Goal: Task Accomplishment & Management: Manage account settings

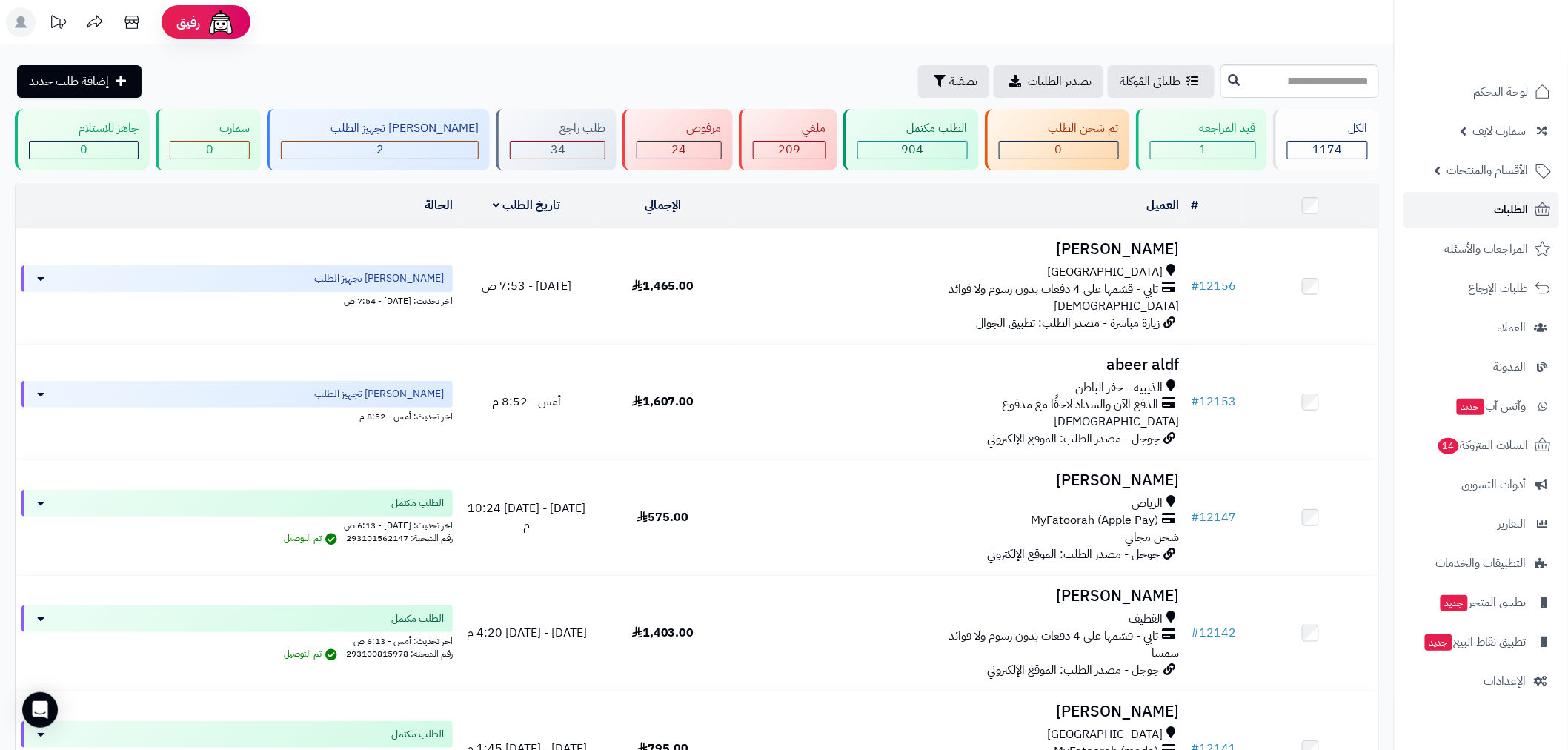
click at [1478, 206] on link "الطلبات" at bounding box center [1481, 210] width 156 height 36
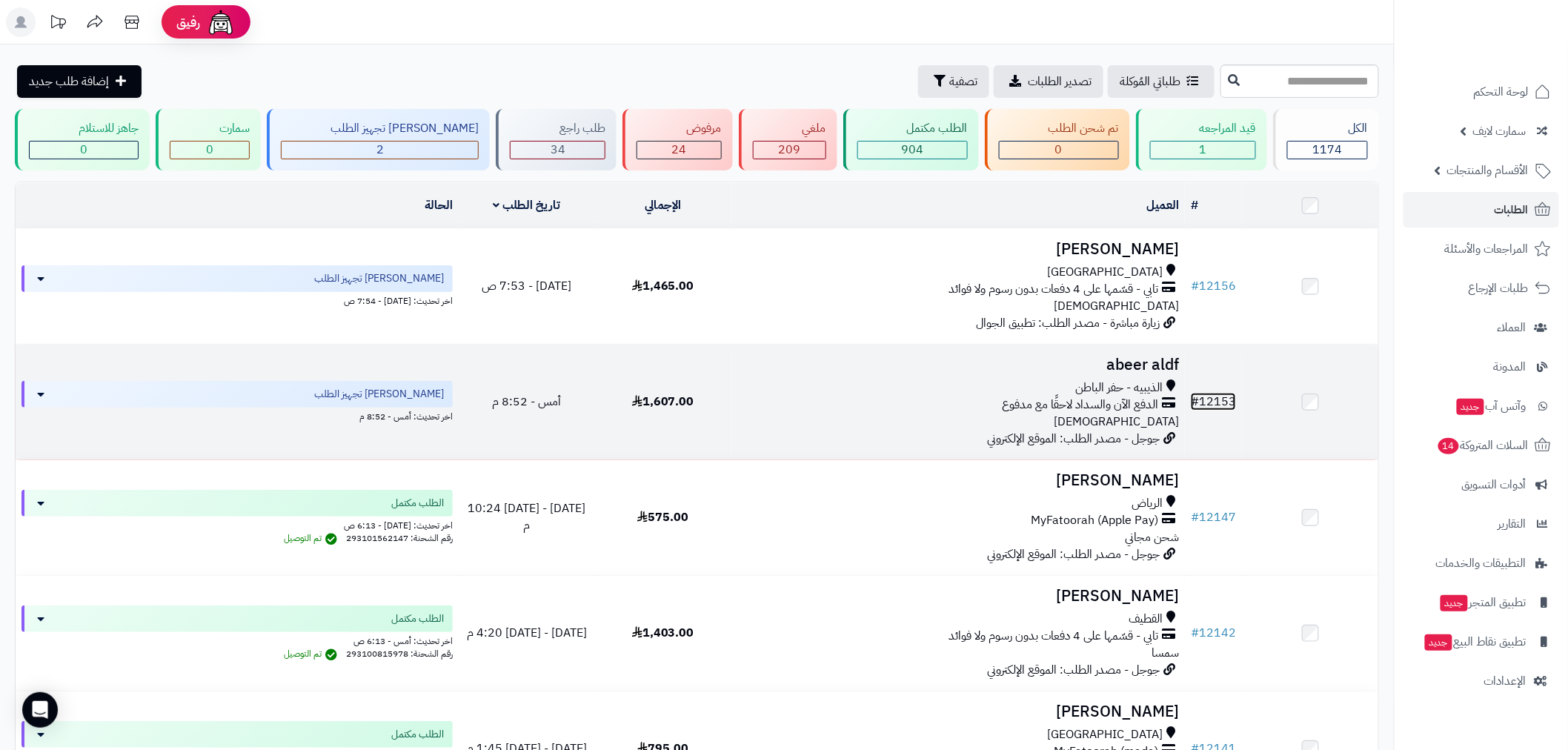
click at [1216, 396] on link "# 12153" at bounding box center [1213, 402] width 45 height 18
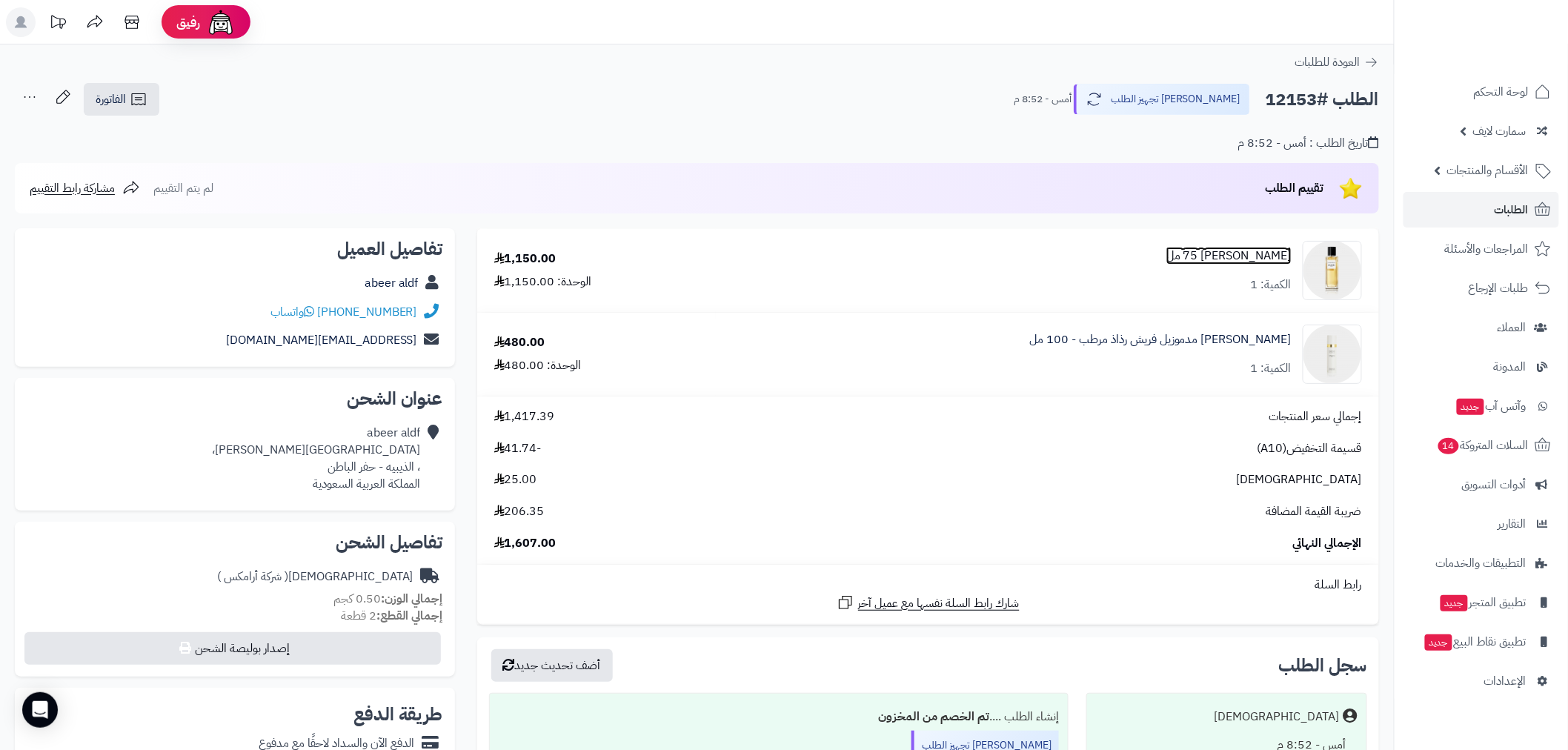
click at [1254, 256] on link "شانيل كوروماندل 75 مل" at bounding box center [1228, 255] width 125 height 17
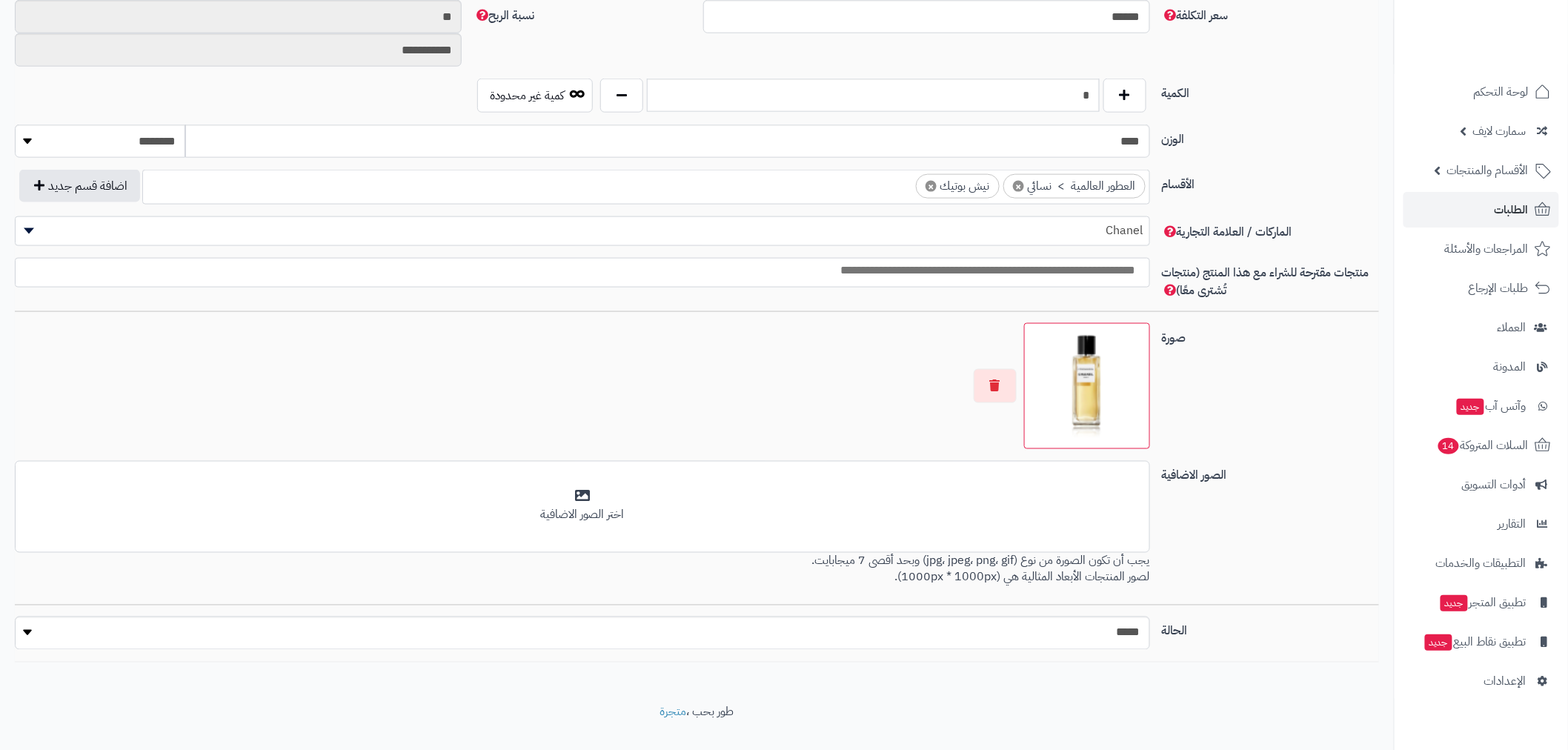
scroll to position [748, 0]
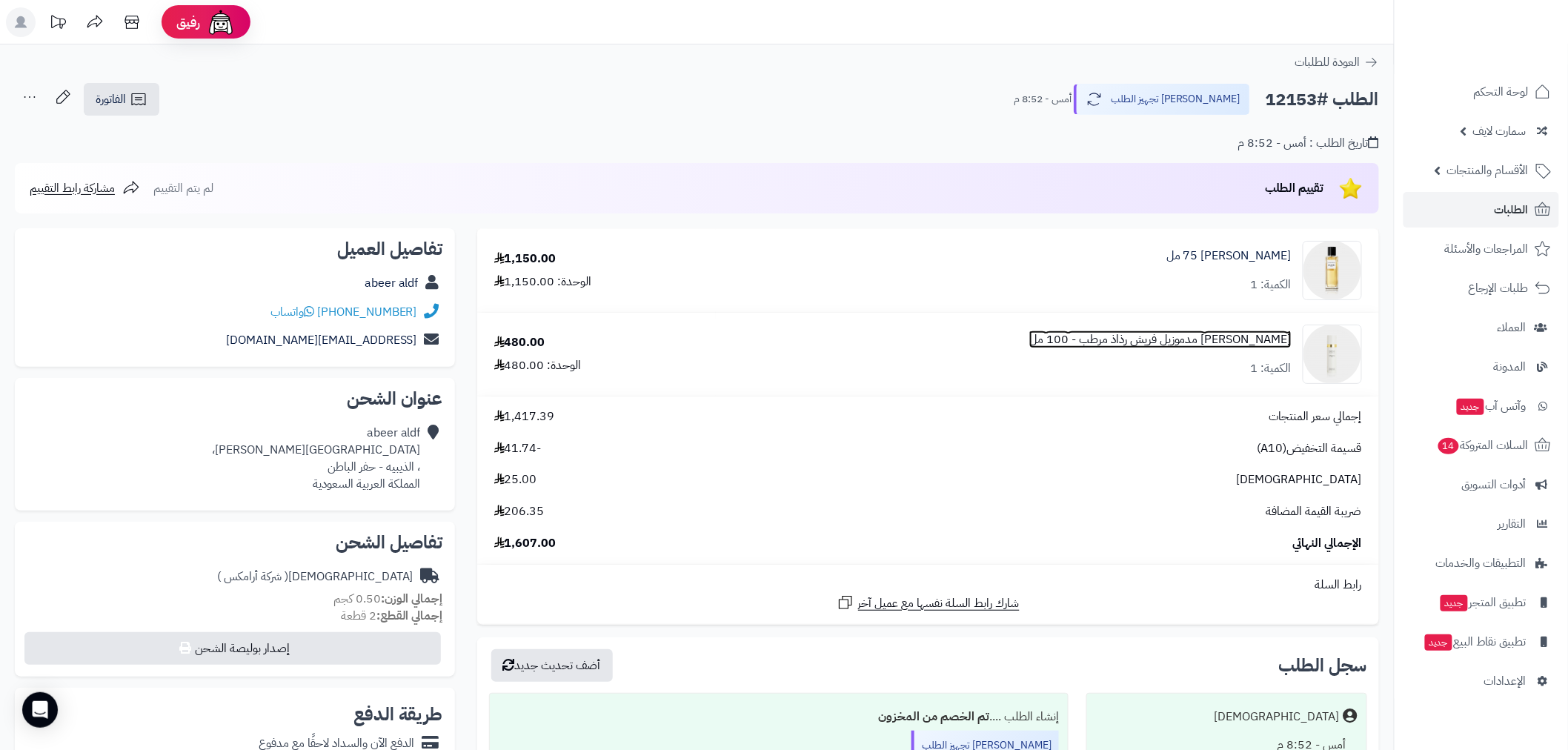
click at [1256, 337] on link "شانيل كوكو مدموزيل فريش رذاذ مرطب - 100 مل" at bounding box center [1160, 339] width 262 height 17
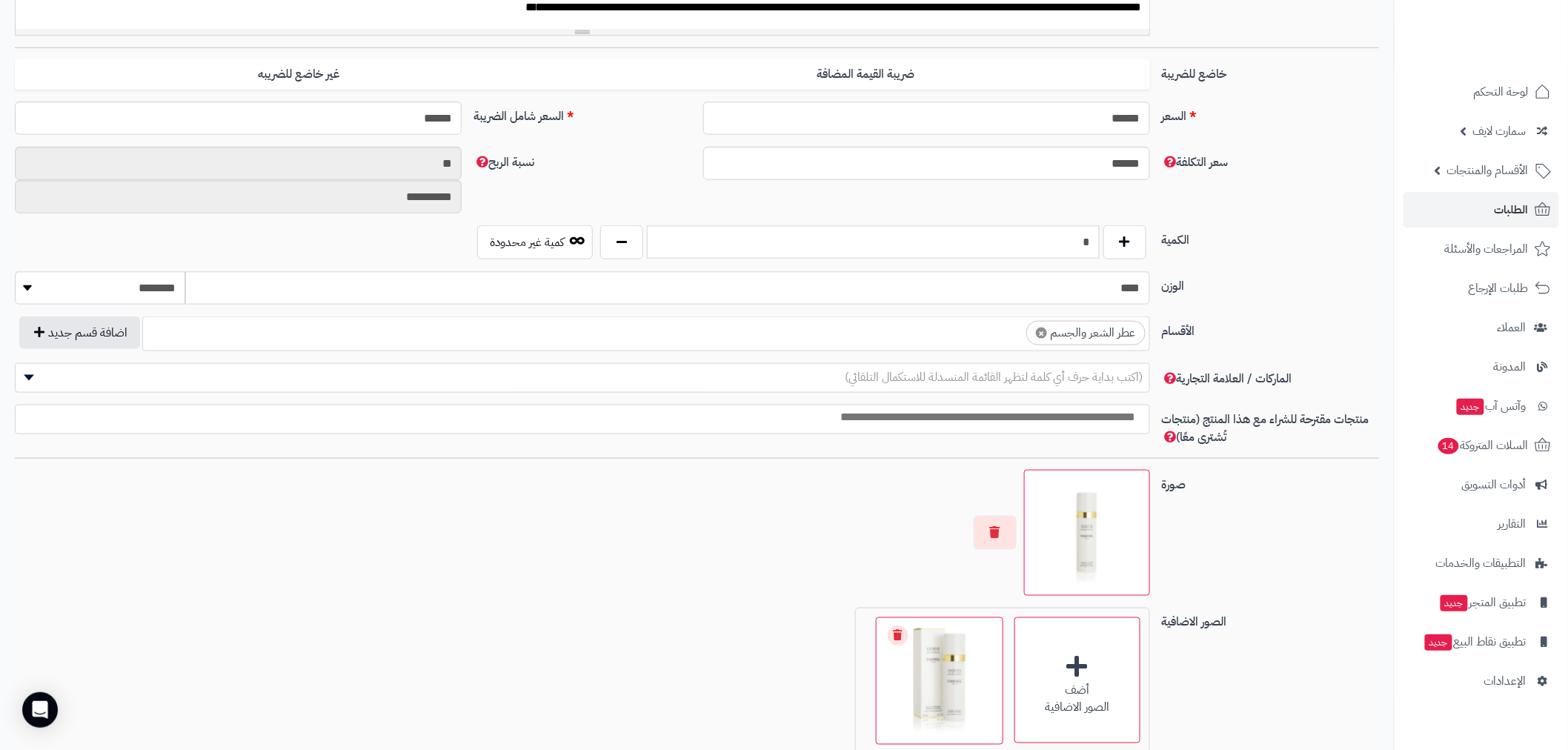
scroll to position [576, 0]
click at [1077, 368] on span "(اكتب بداية حرف أي كلمة لتظهر القائمة المنسدلة للاستكمال التلقائي)" at bounding box center [994, 377] width 298 height 18
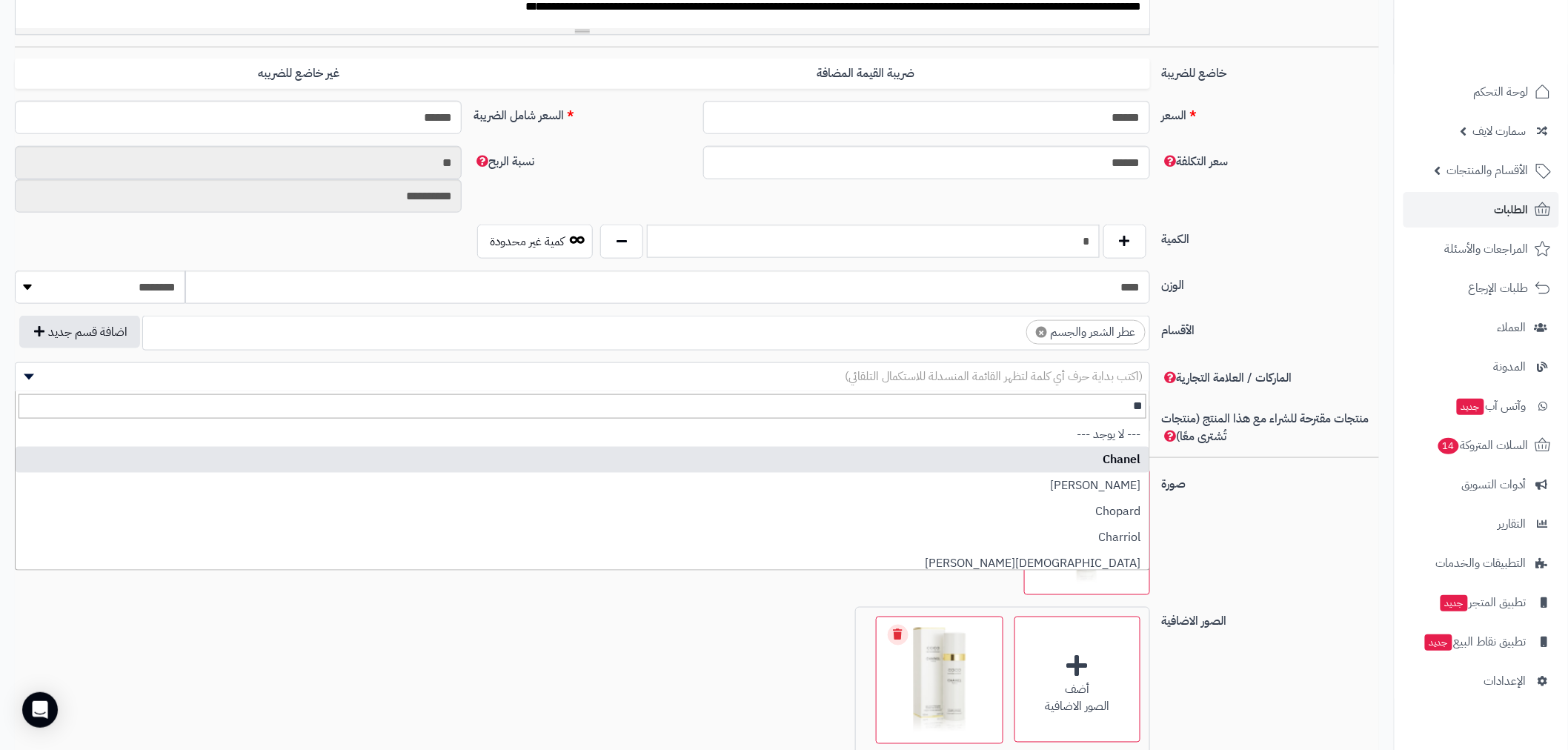
type input "**"
select select "**"
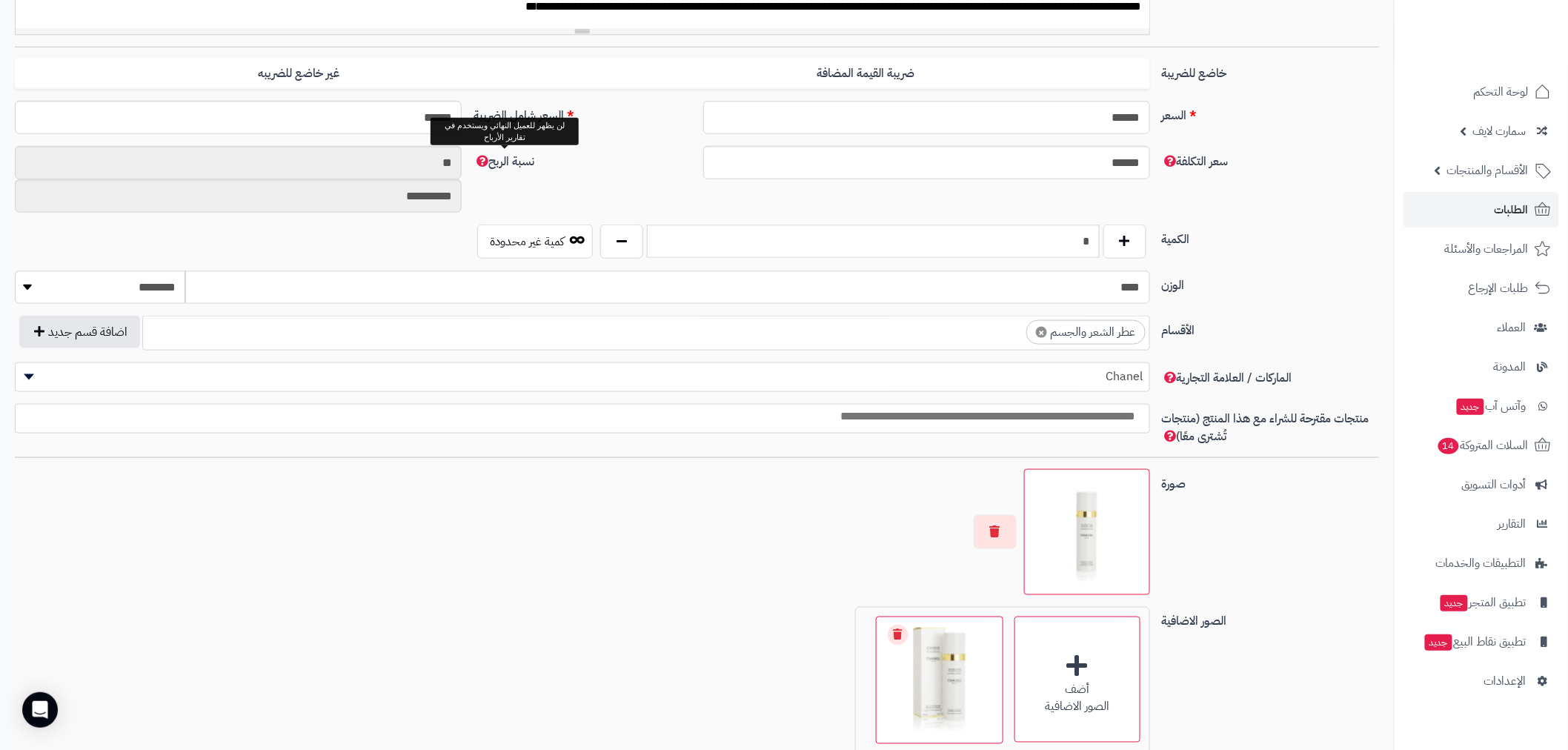
scroll to position [0, 0]
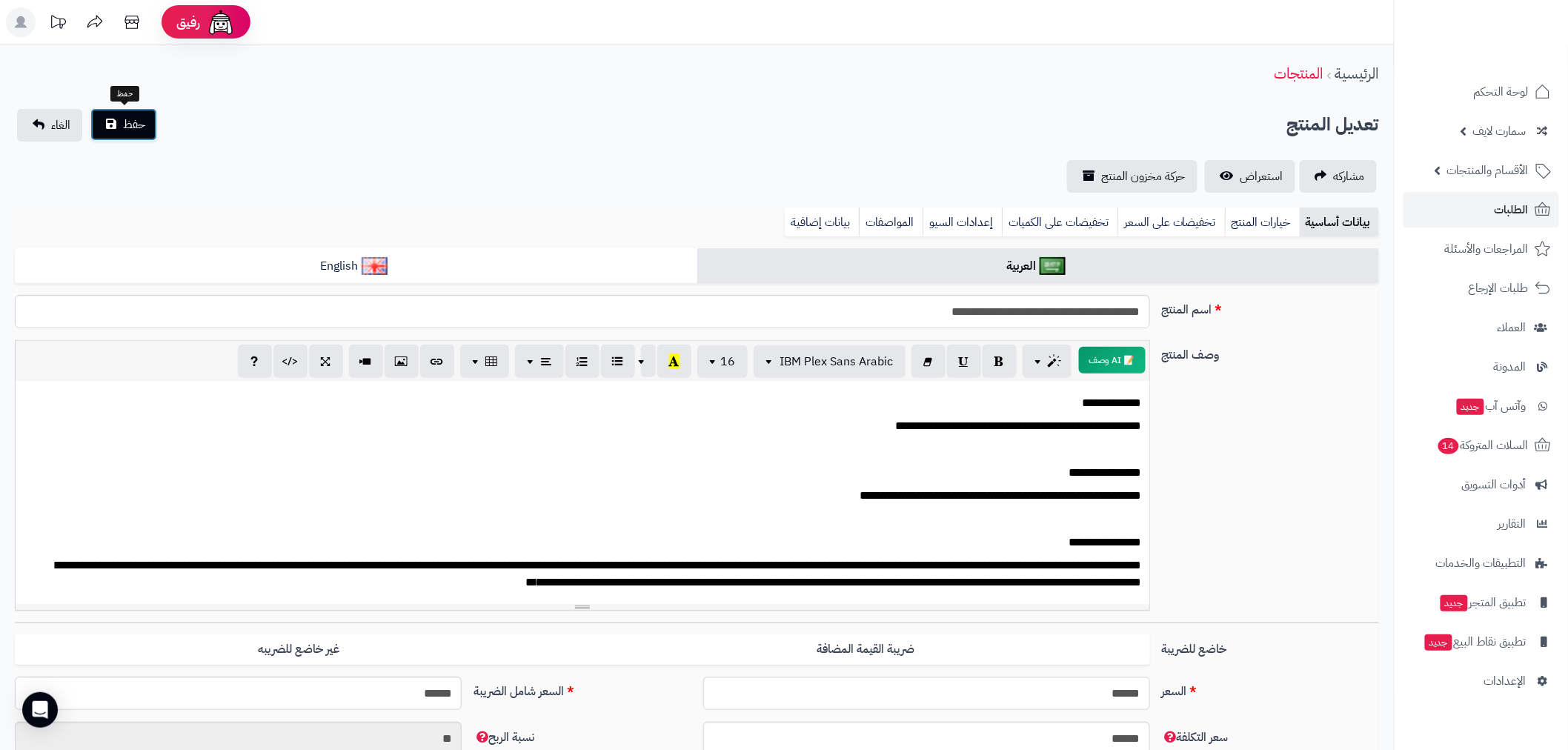
click at [138, 130] on span "حفظ" at bounding box center [133, 124] width 22 height 18
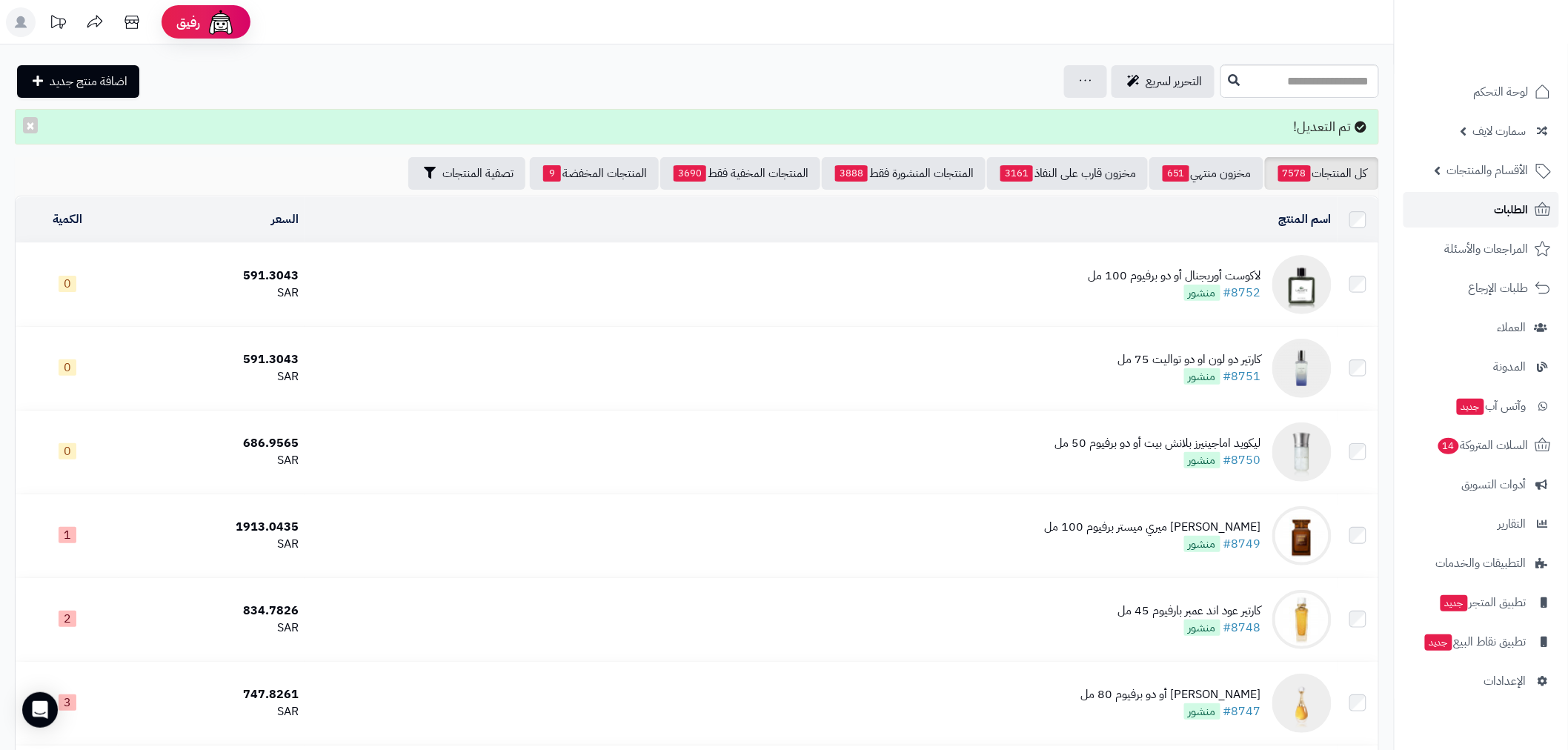
click at [1448, 205] on link "الطلبات" at bounding box center [1481, 210] width 156 height 36
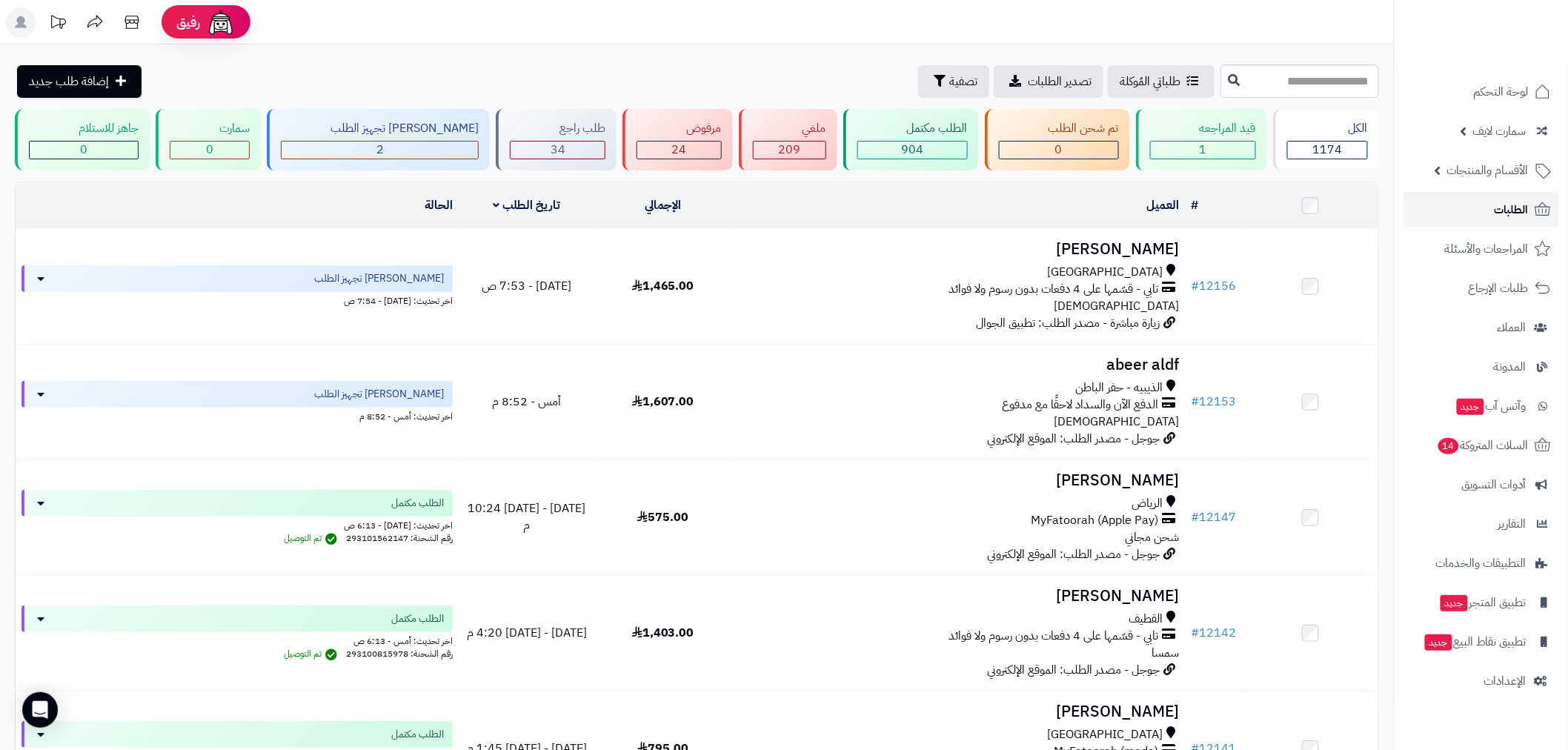
click at [1503, 206] on span "الطلبات" at bounding box center [1512, 209] width 34 height 20
click at [1498, 207] on span "الطلبات" at bounding box center [1512, 209] width 34 height 20
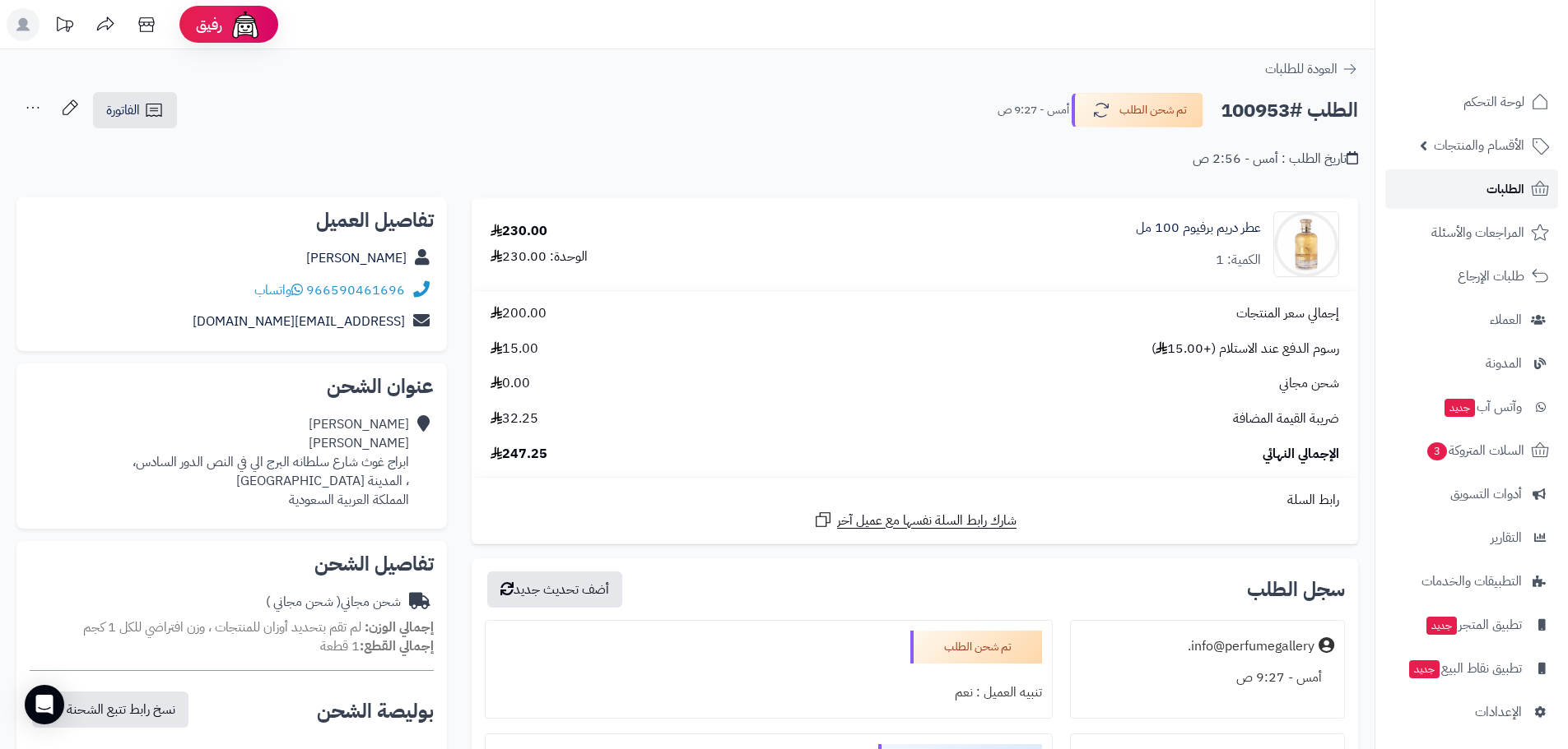
drag, startPoint x: 0, startPoint y: 0, endPoint x: 1503, endPoint y: 195, distance: 1515.6
click at [1503, 195] on span "الطلبات" at bounding box center [1506, 188] width 38 height 23
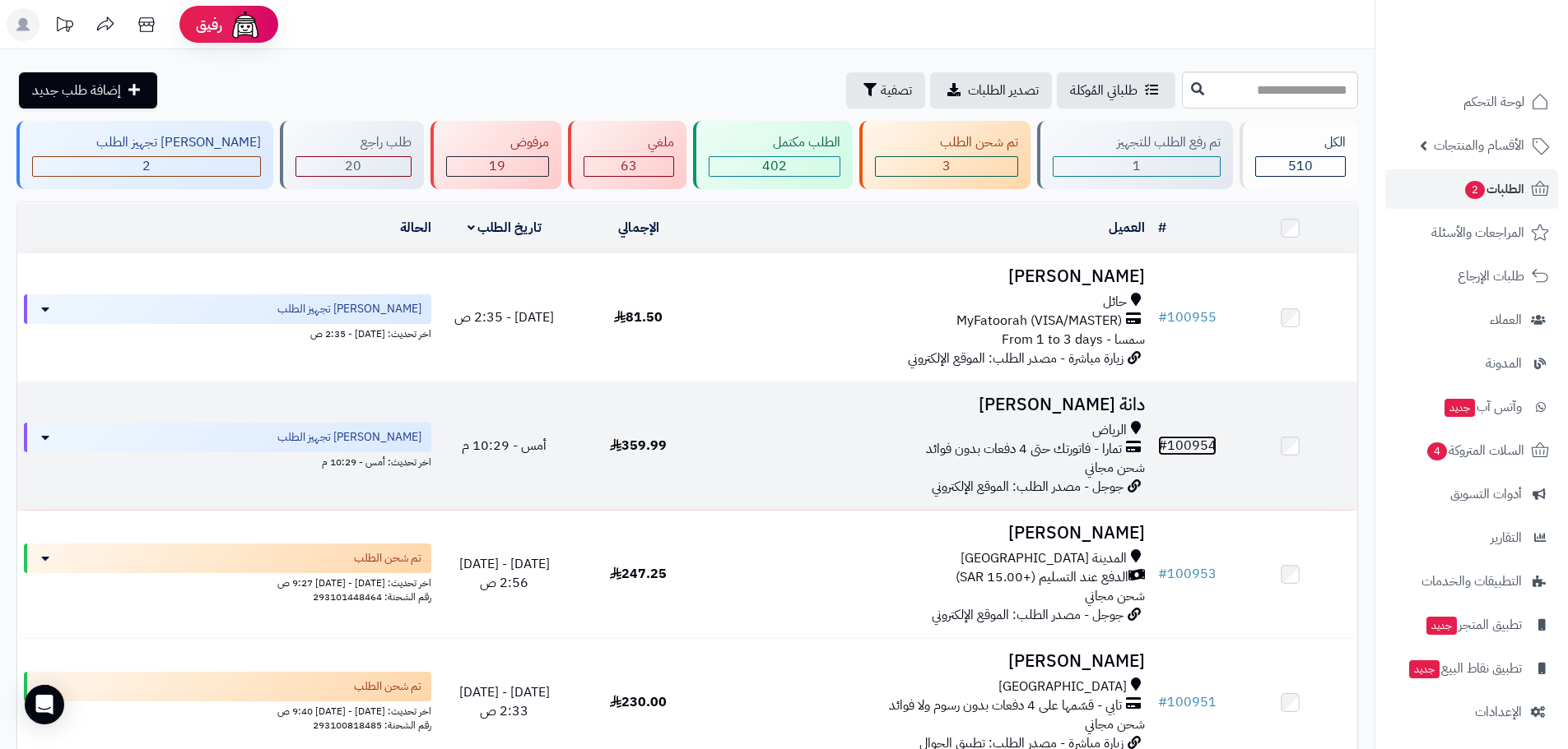
click at [1198, 446] on link "# 100954" at bounding box center [1187, 446] width 58 height 20
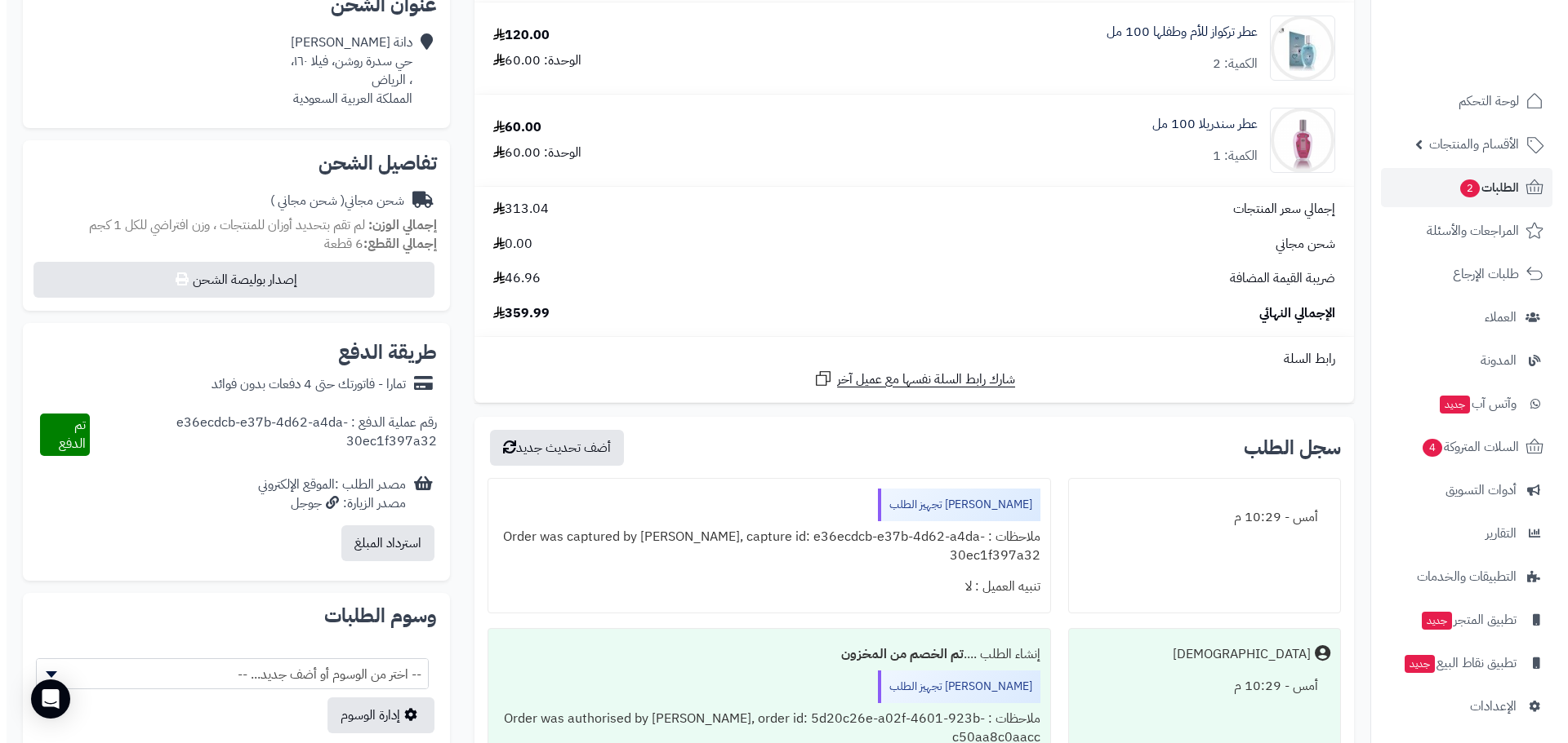
scroll to position [381, 0]
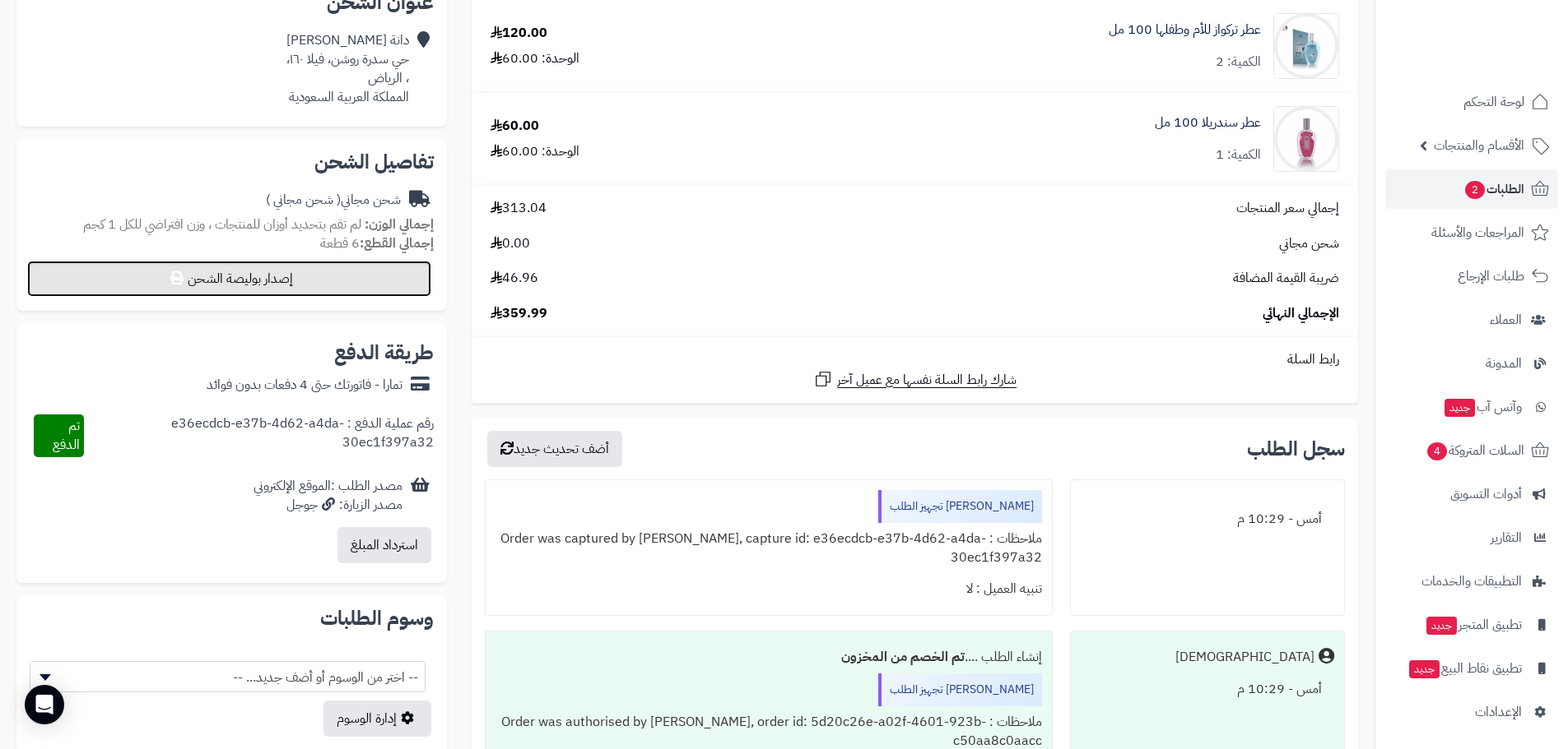
click at [327, 273] on button "إصدار بوليصة الشحن" at bounding box center [229, 278] width 404 height 37
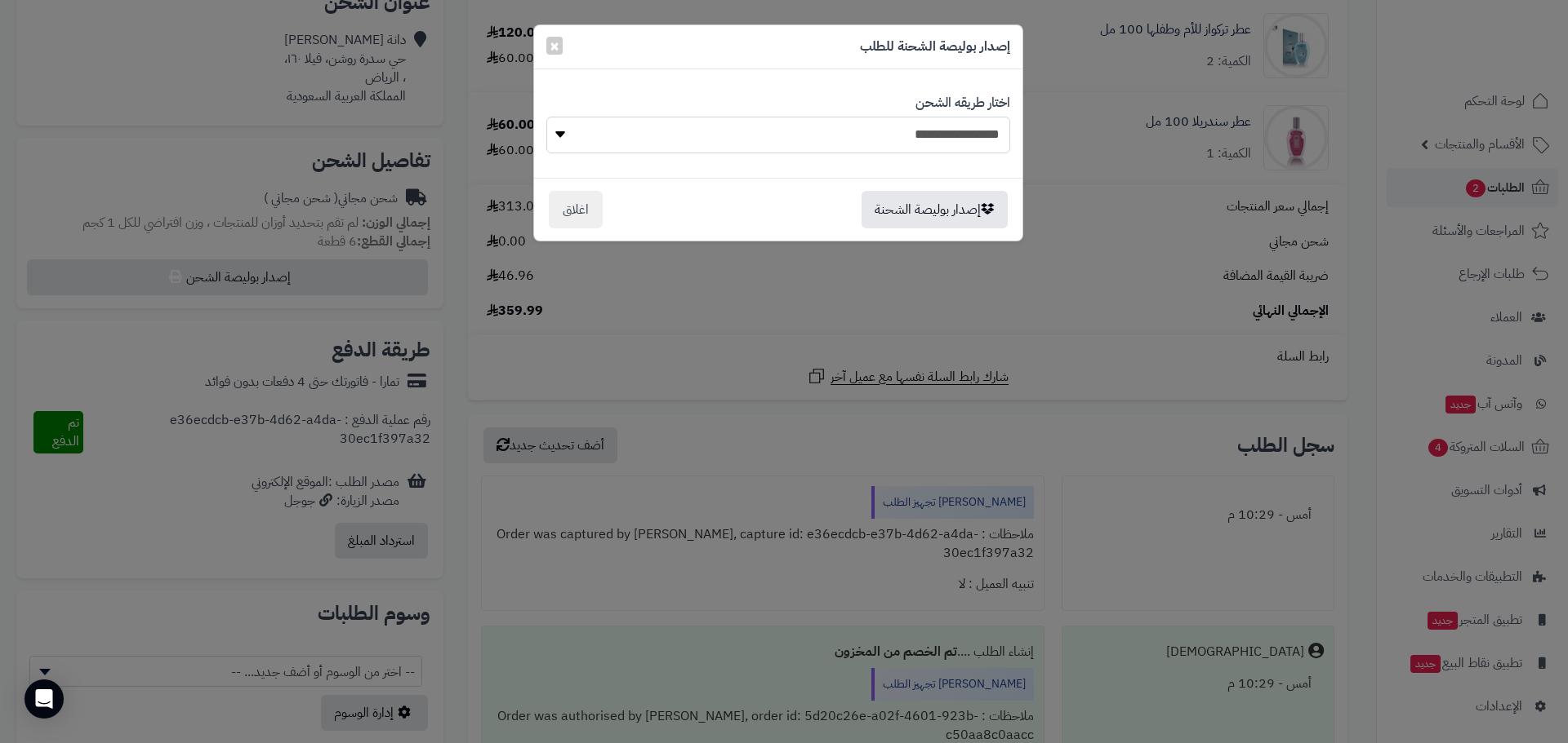
click at [817, 137] on select "**********" at bounding box center [779, 135] width 464 height 37
select select "****"
click at [546, 116] on select "**********" at bounding box center [779, 135] width 464 height 37
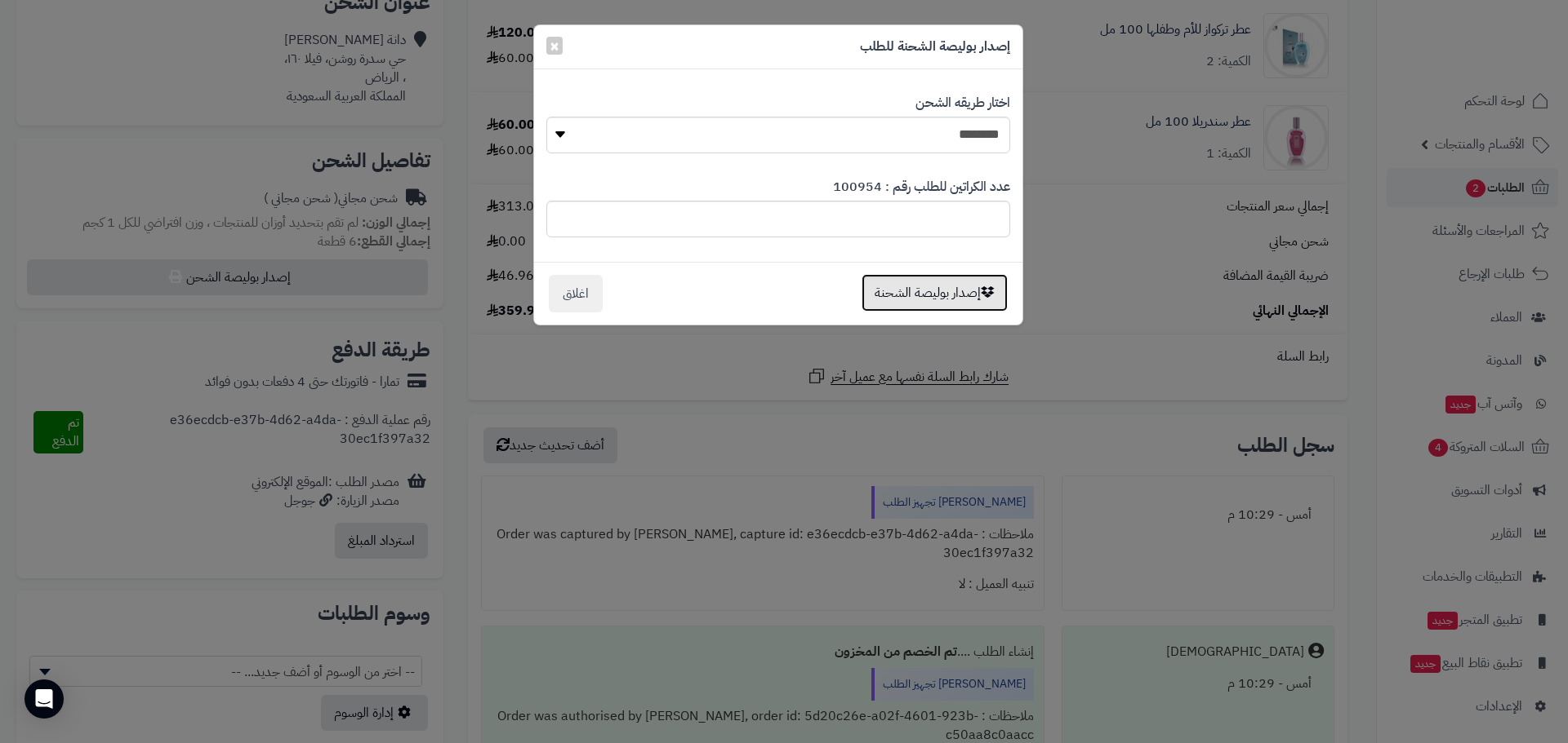
click at [927, 296] on button "إصدار بوليصة الشحنة" at bounding box center [934, 293] width 146 height 37
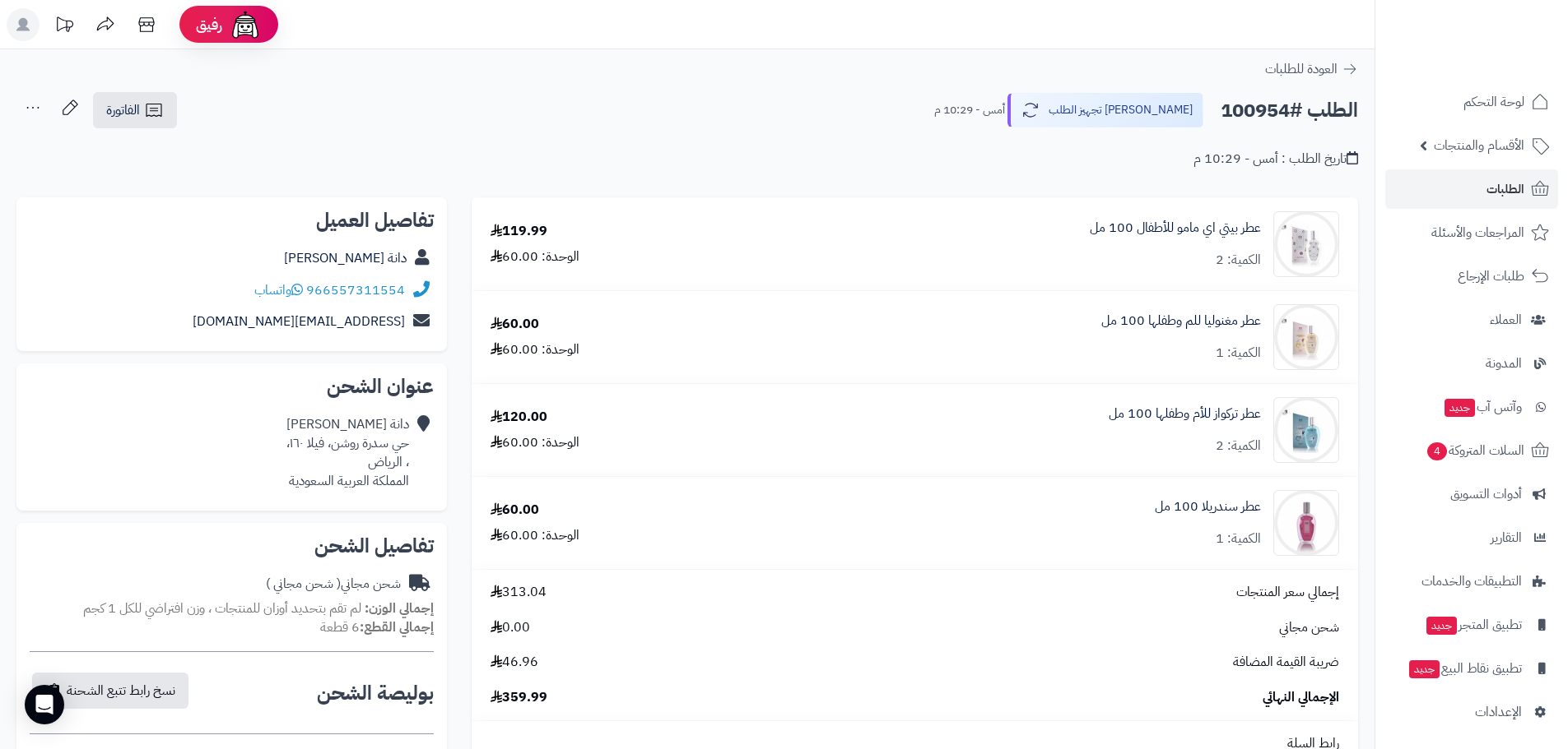
scroll to position [384, 0]
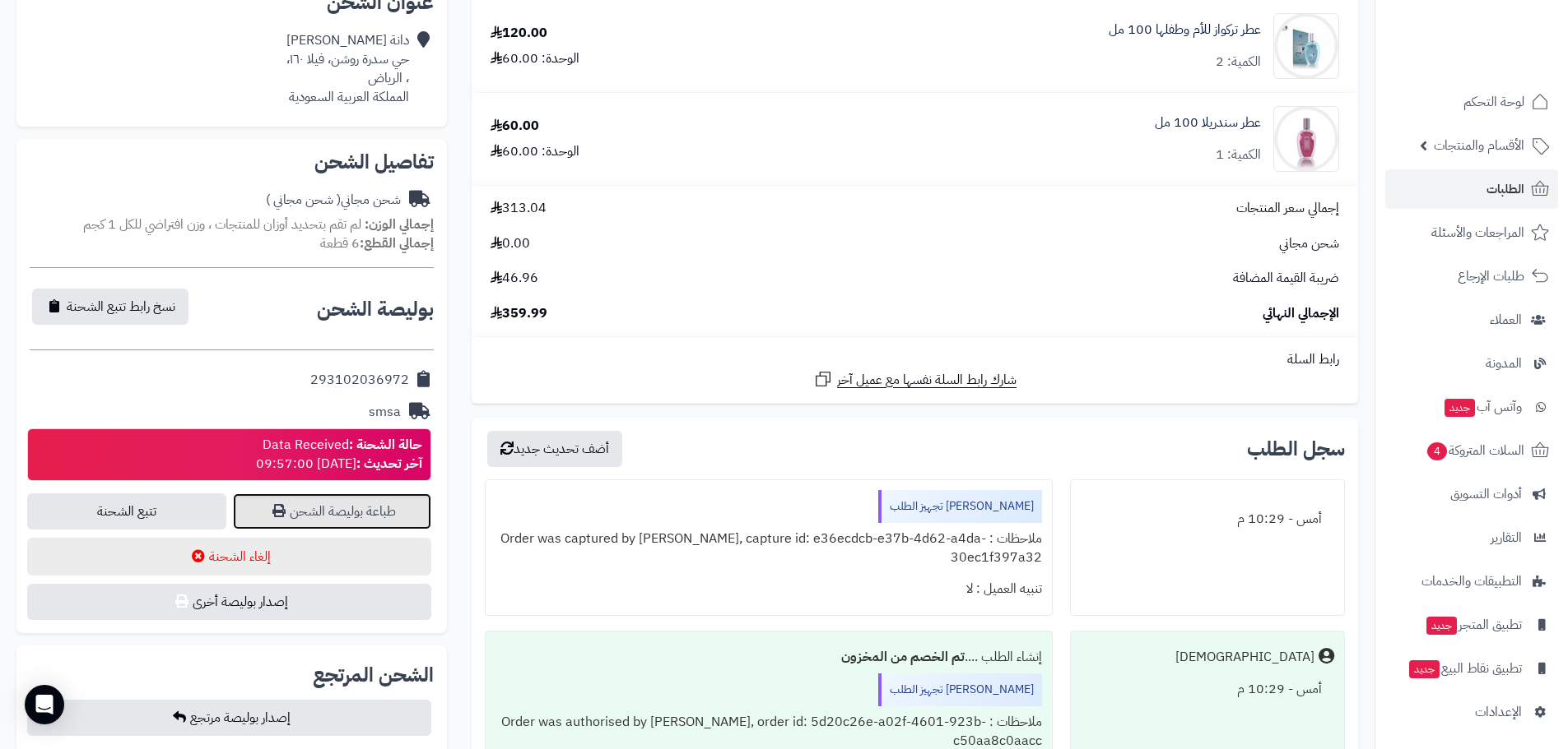
click at [332, 505] on link "طباعة بوليصة الشحن" at bounding box center [333, 511] width 199 height 37
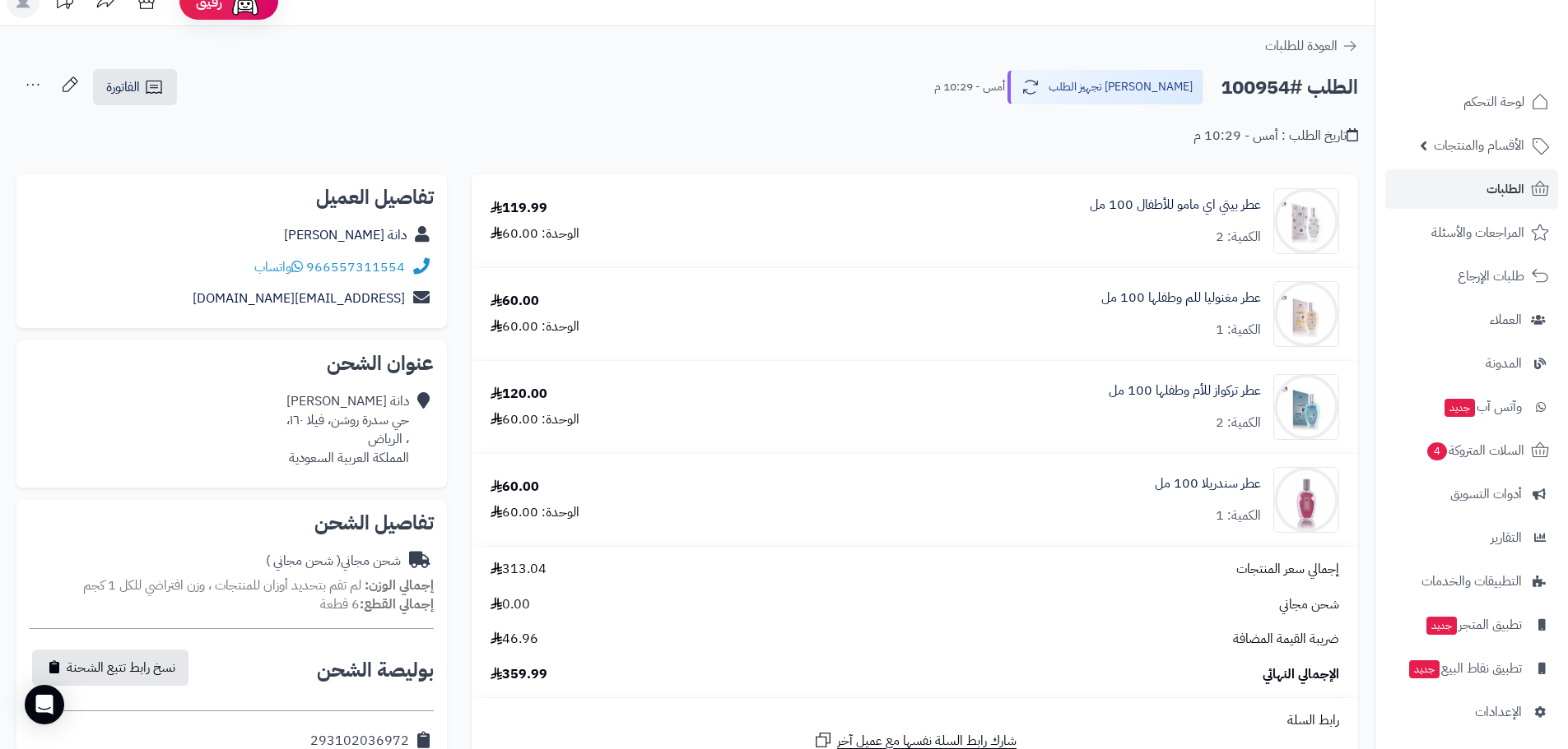
scroll to position [0, 0]
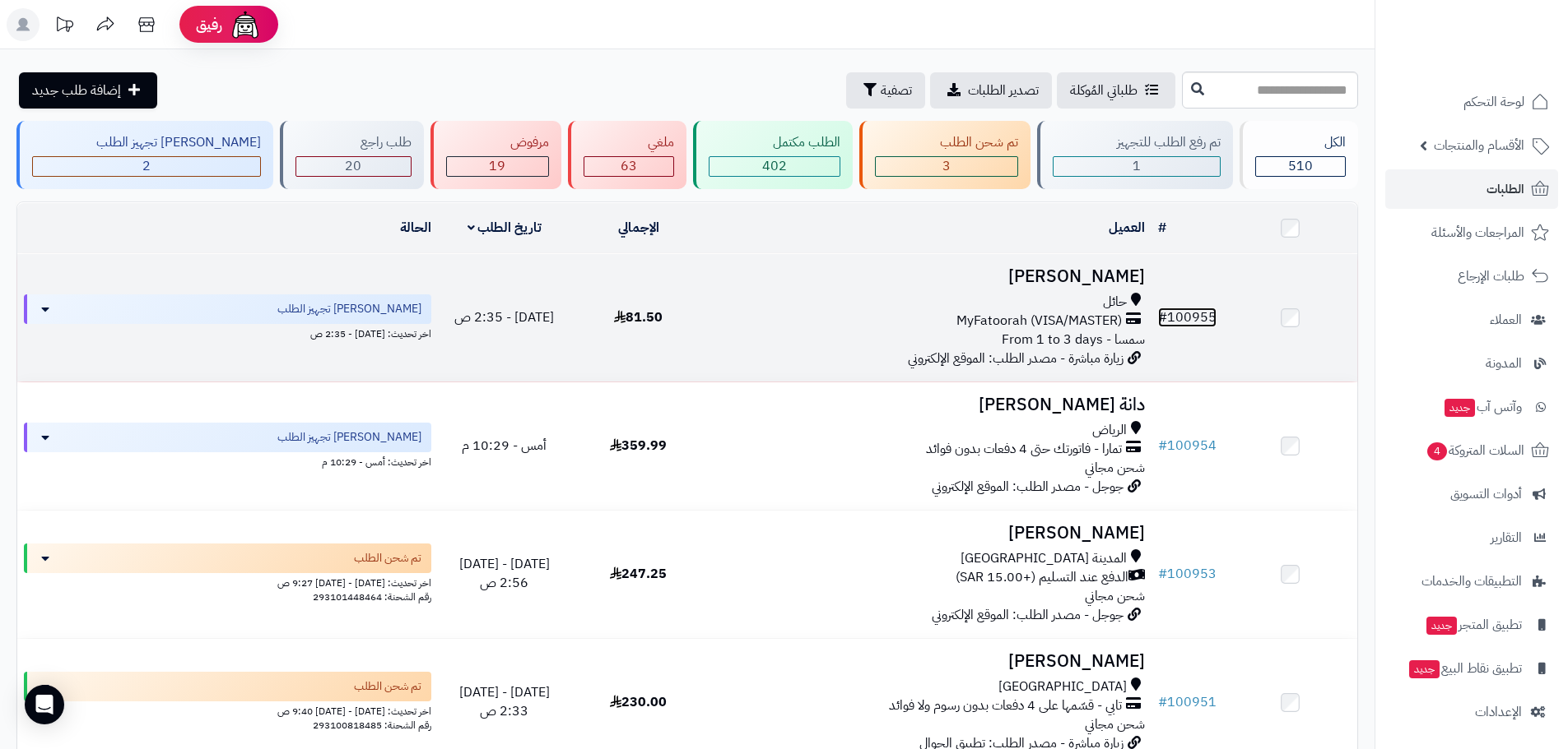
click at [1194, 315] on link "# 100955" at bounding box center [1187, 318] width 58 height 20
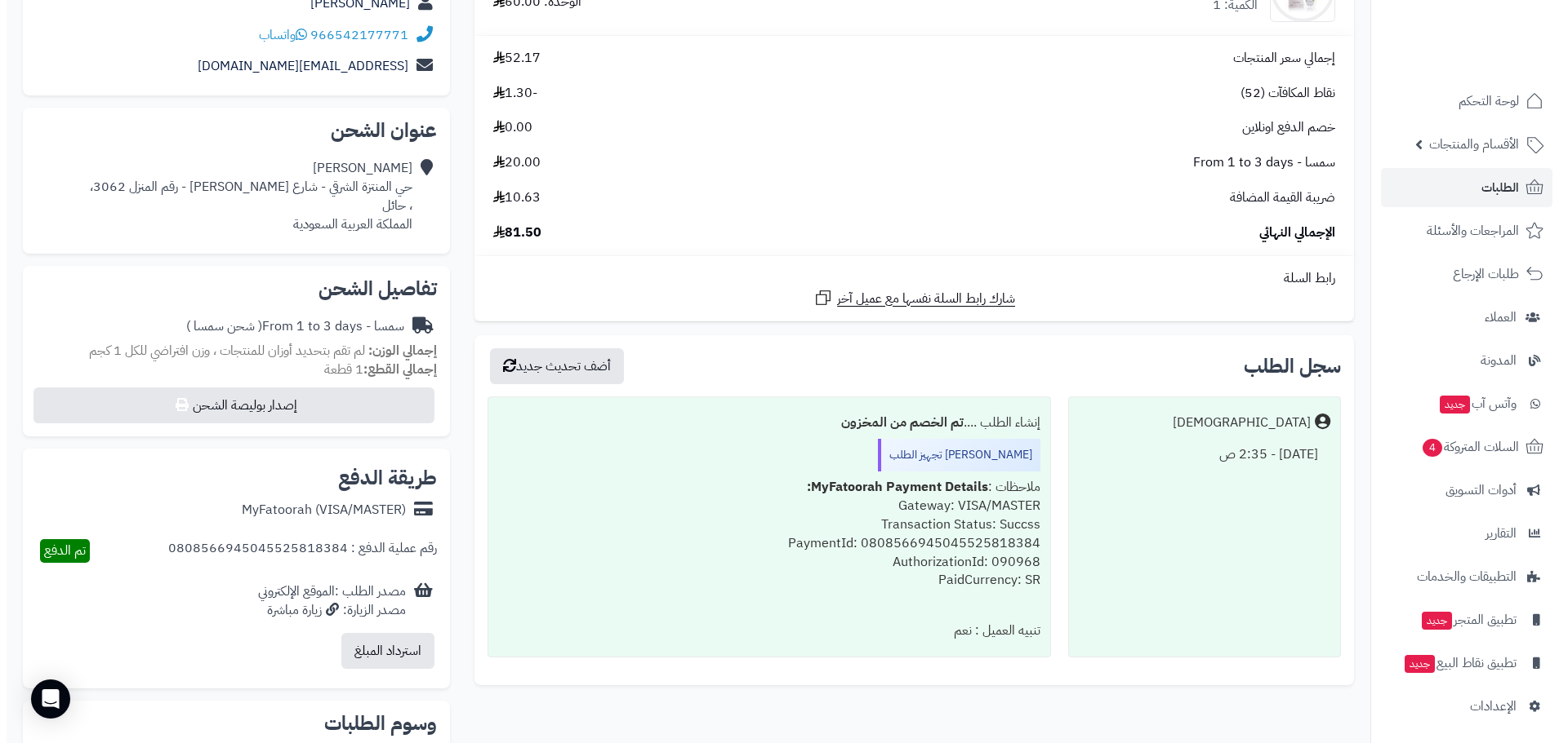
scroll to position [381, 0]
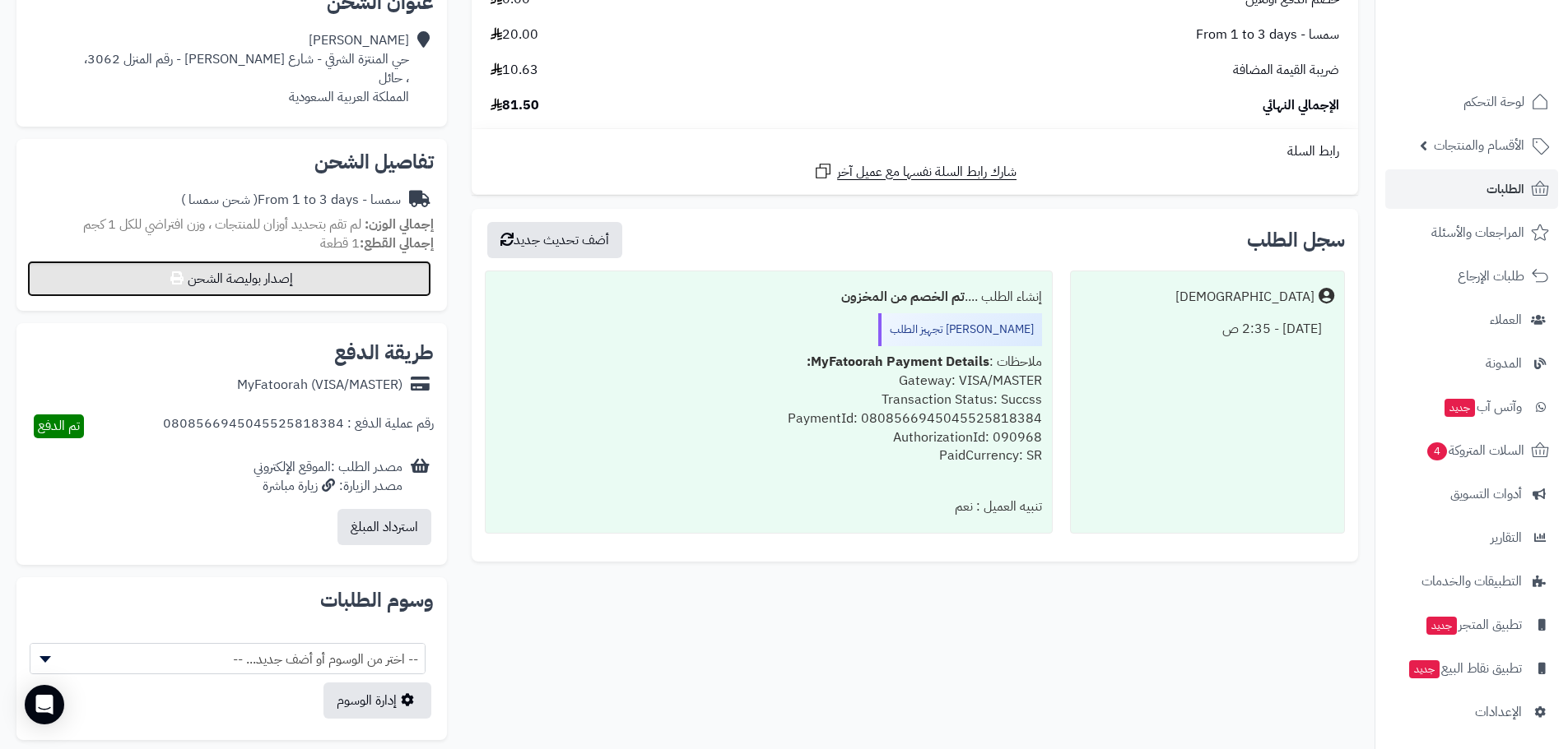
click at [336, 279] on button "إصدار بوليصة الشحن" at bounding box center [229, 278] width 404 height 37
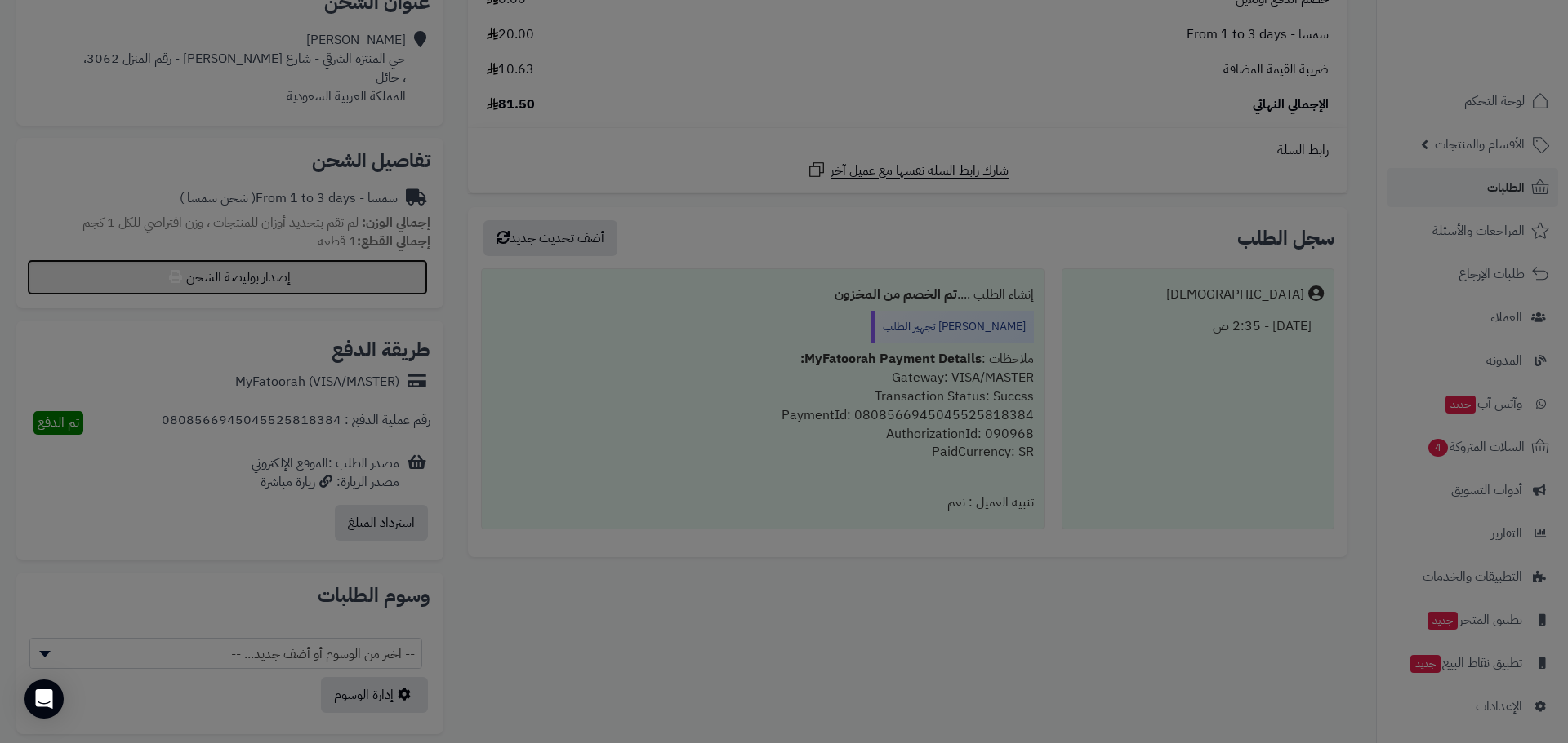
select select "****"
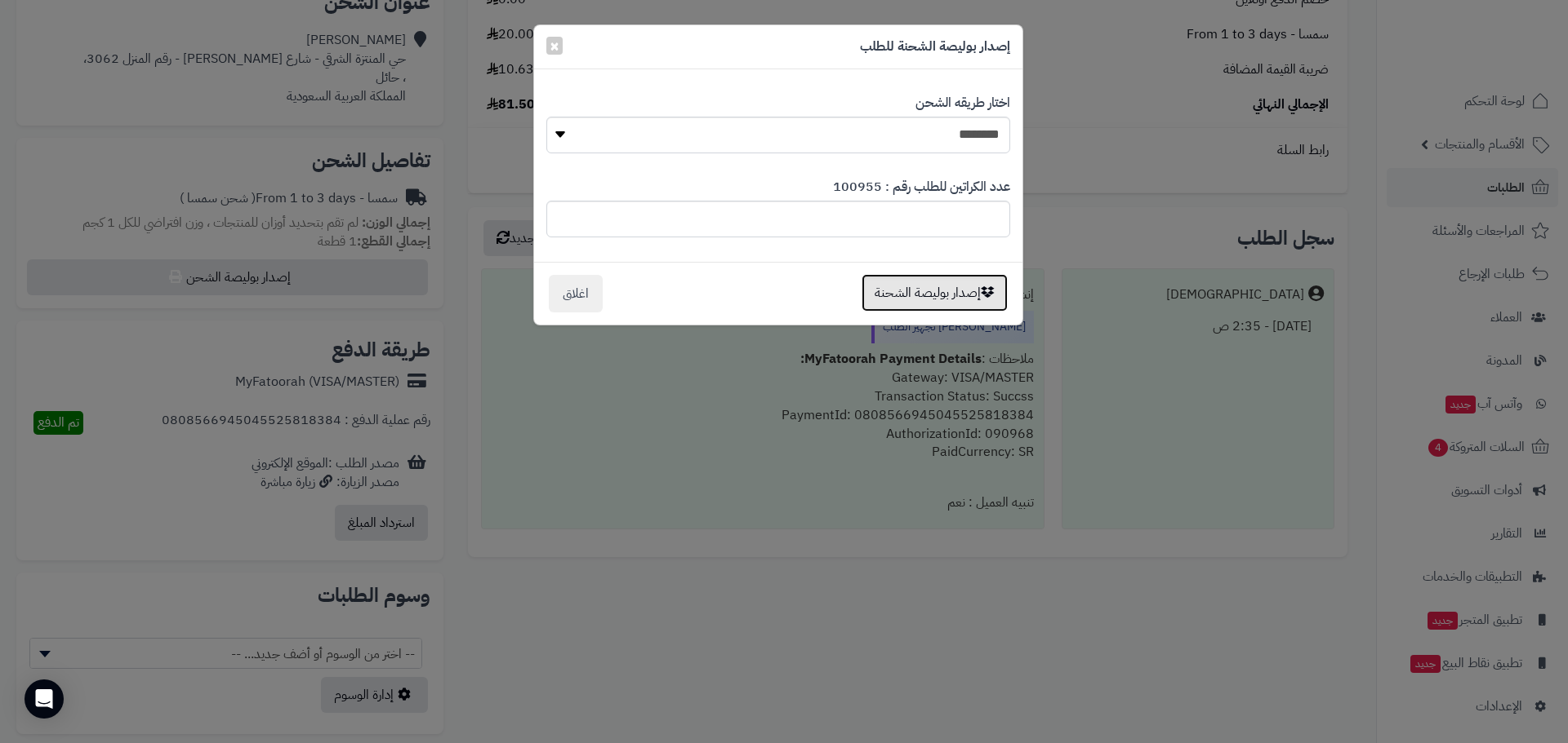
click at [933, 294] on button "إصدار بوليصة الشحنة" at bounding box center [934, 293] width 146 height 37
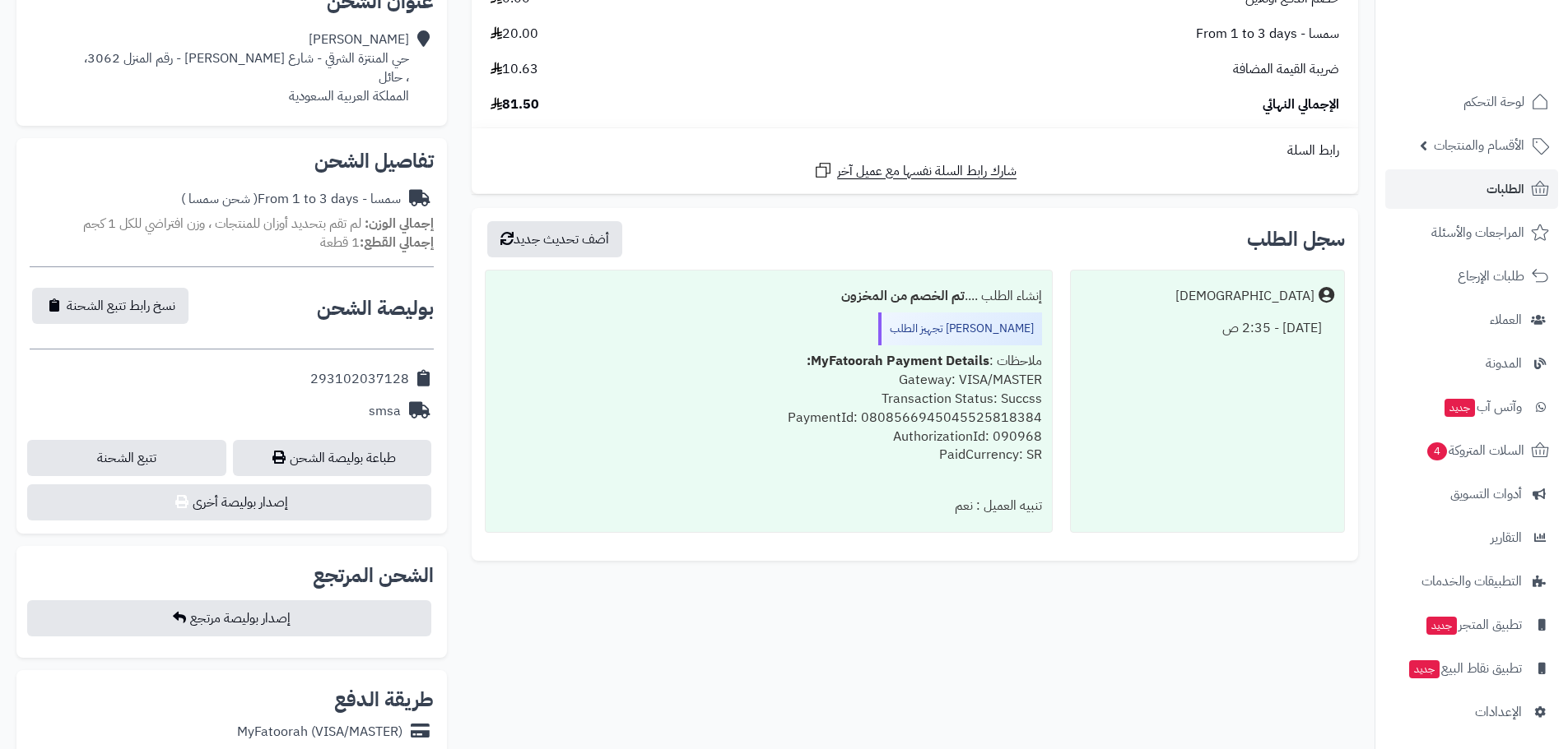
scroll to position [385, 0]
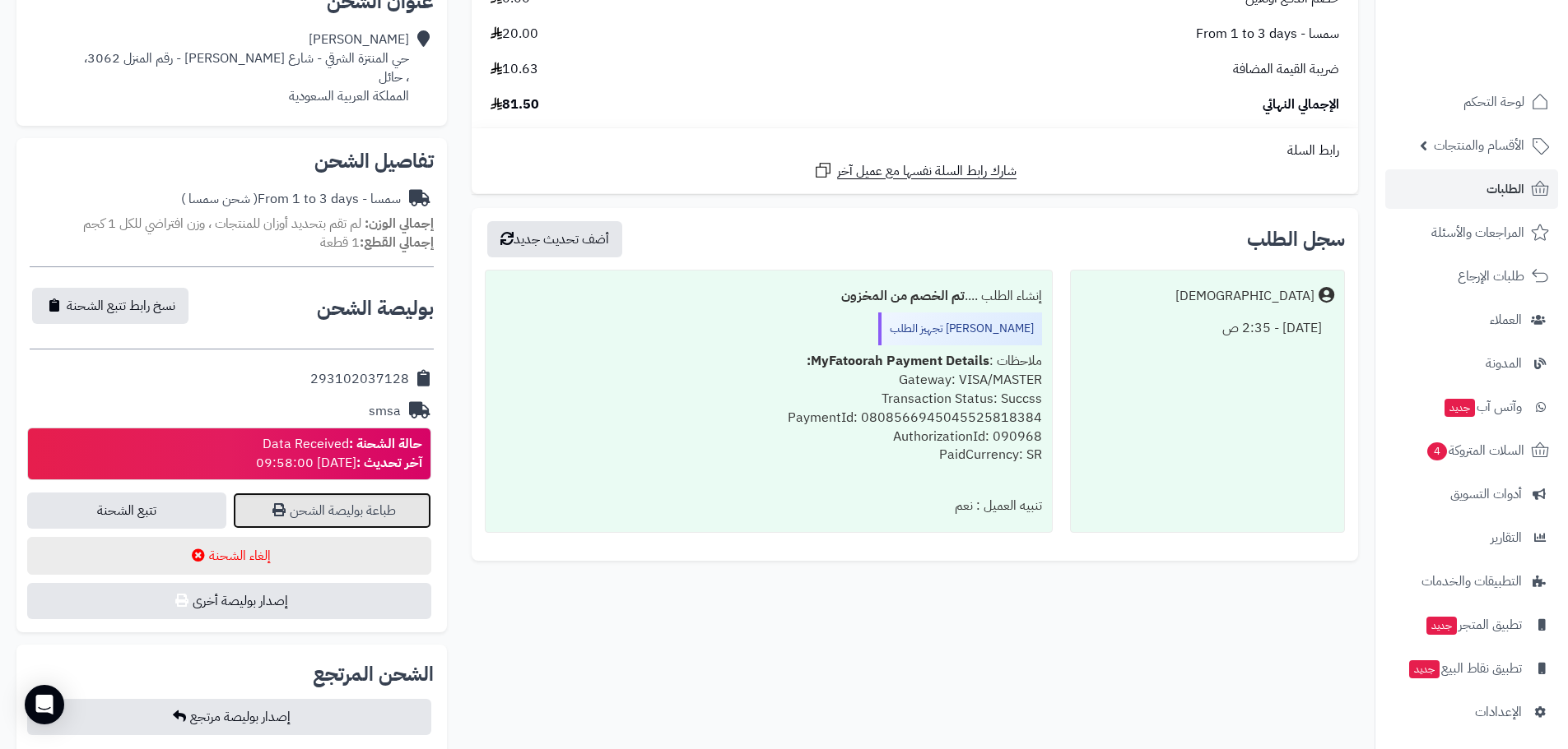
click at [340, 507] on link "طباعة بوليصة الشحن" at bounding box center [333, 510] width 199 height 37
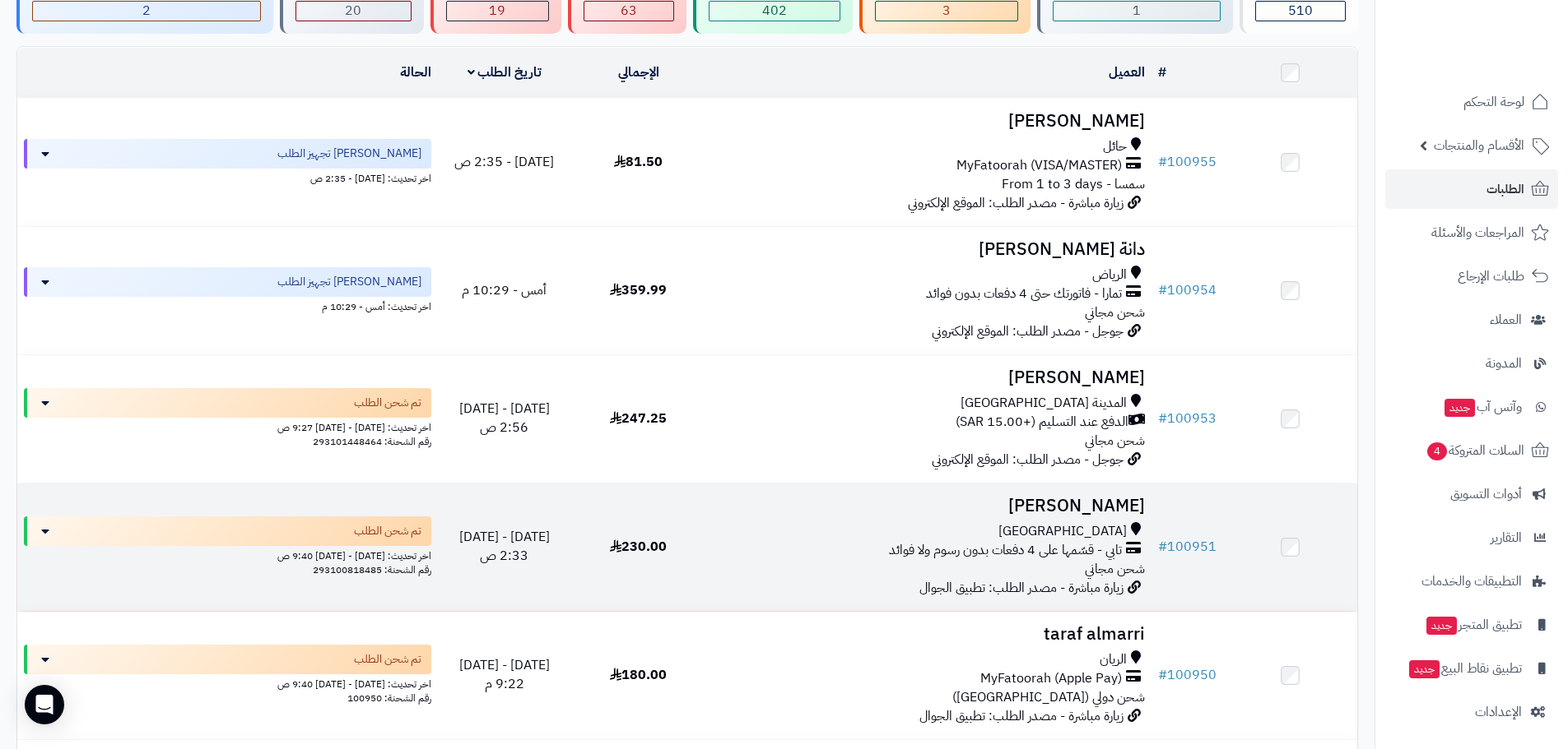
scroll to position [191, 0]
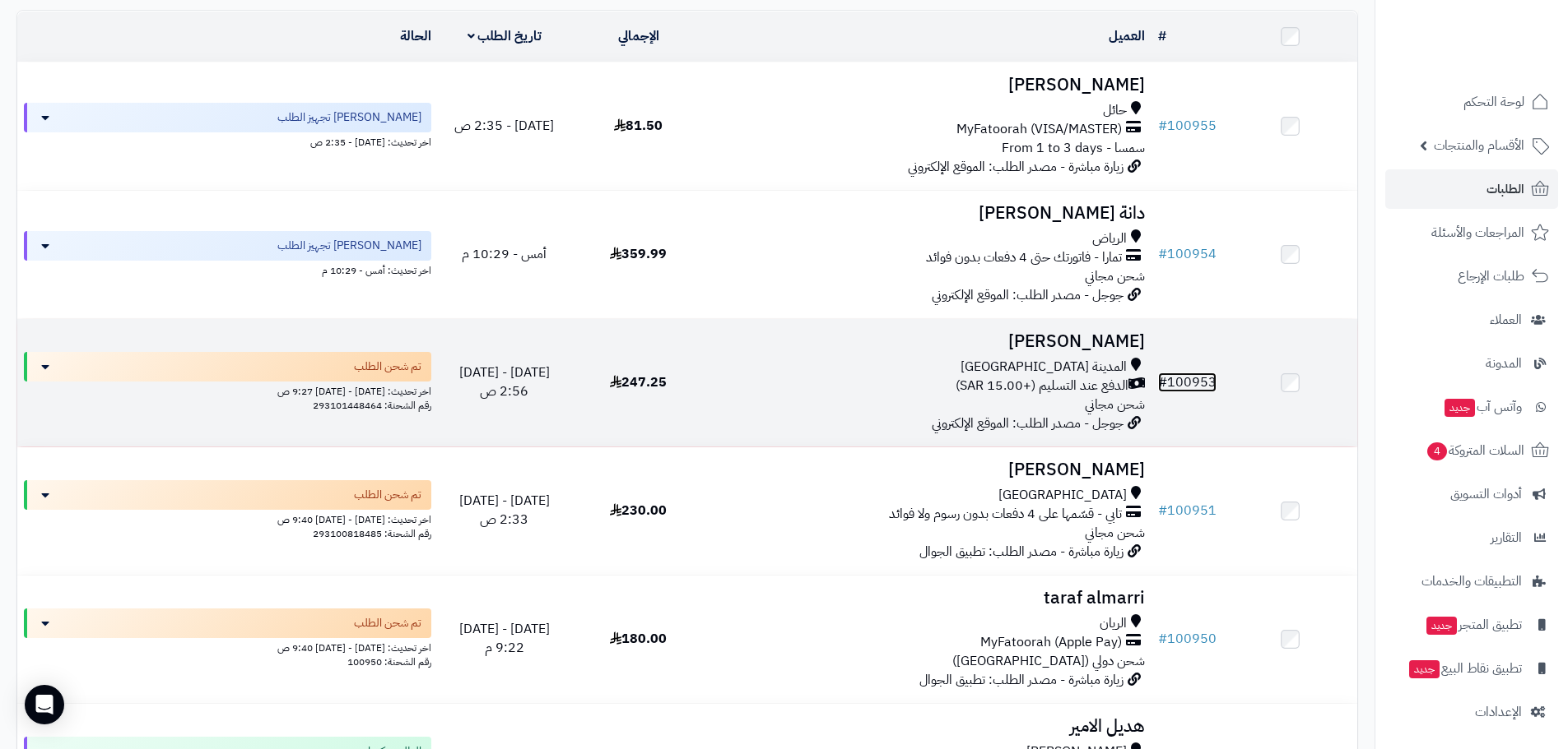
click at [1185, 373] on link "# 100953" at bounding box center [1187, 383] width 58 height 20
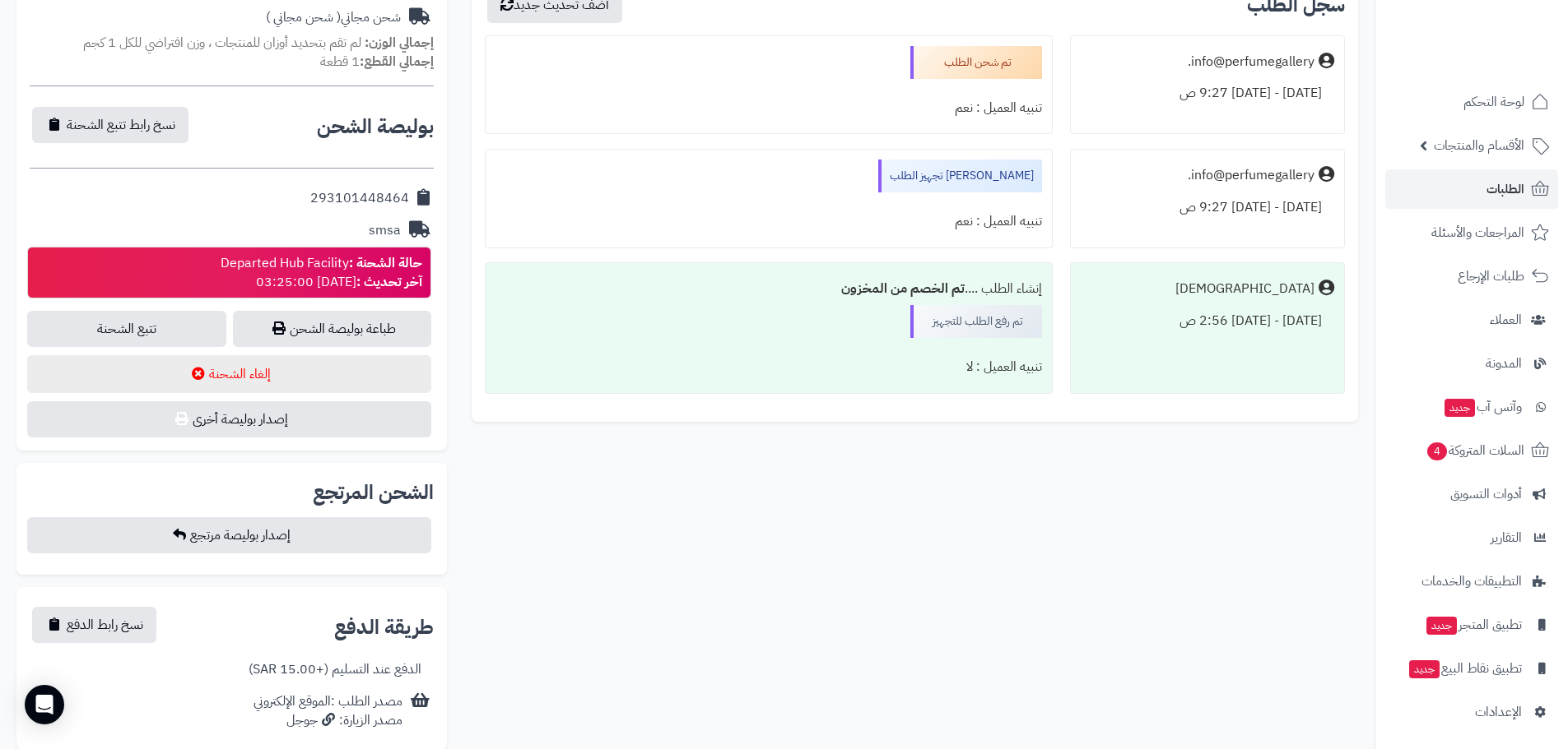
scroll to position [768, 0]
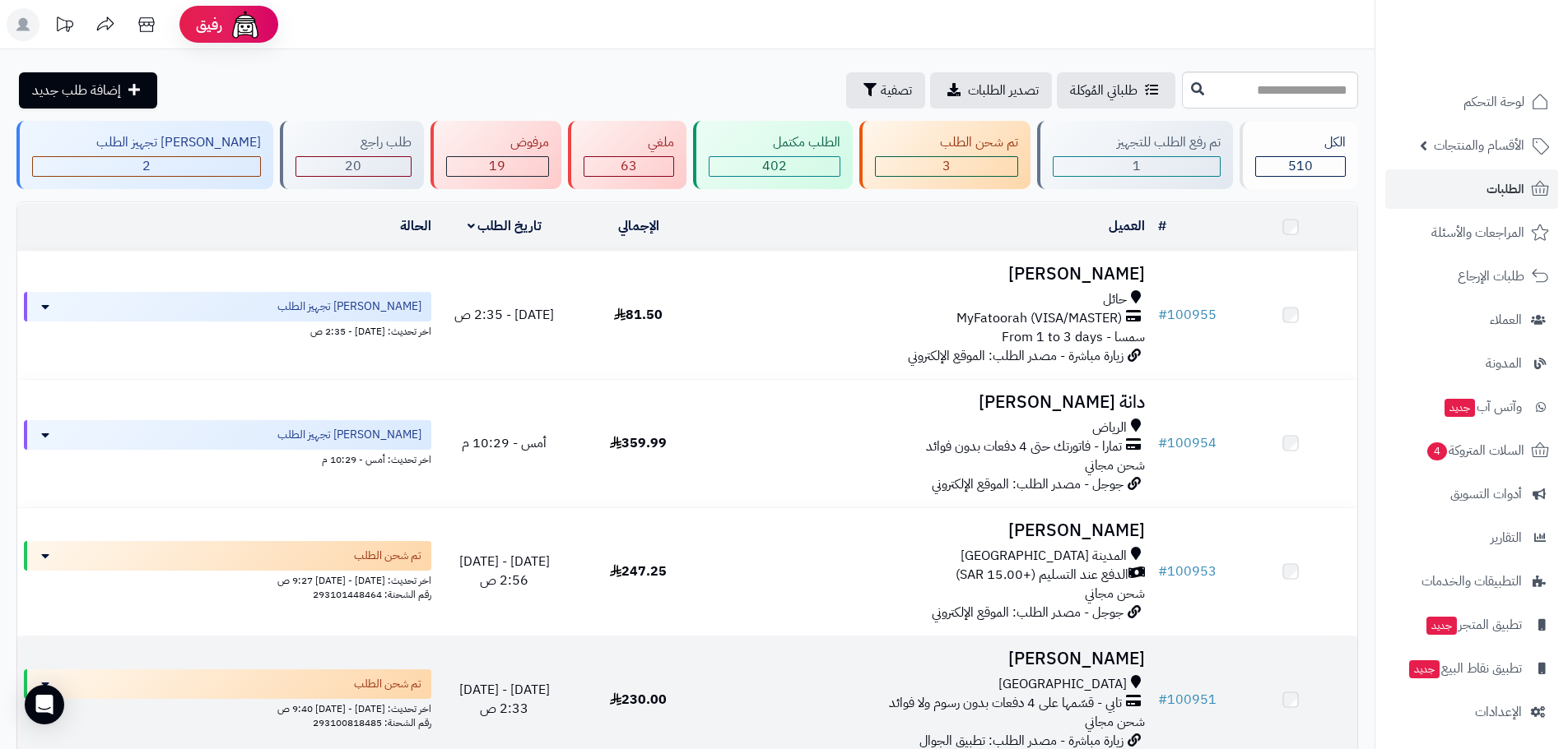
scroll to position [191, 0]
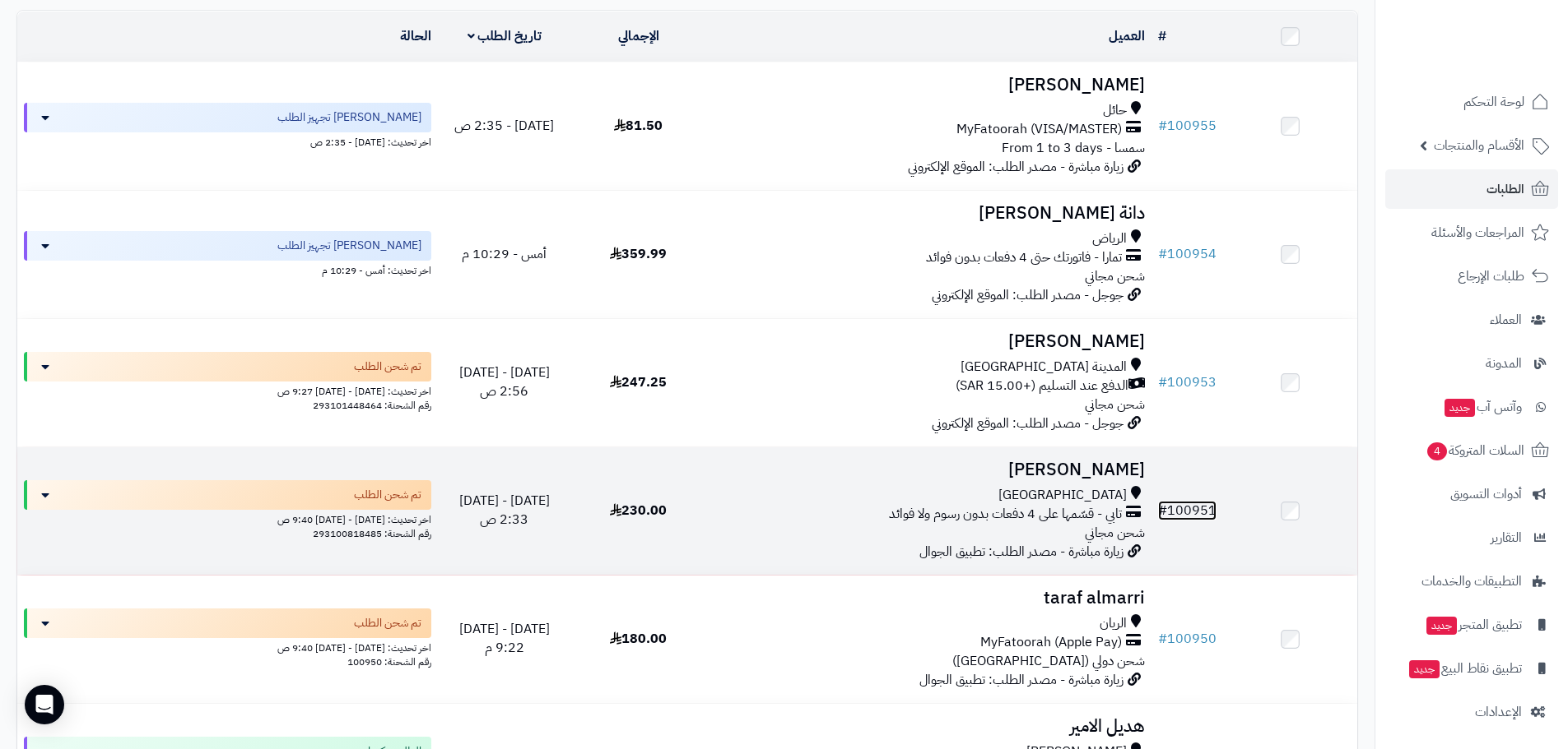
click at [1184, 507] on link "# 100951" at bounding box center [1187, 511] width 58 height 20
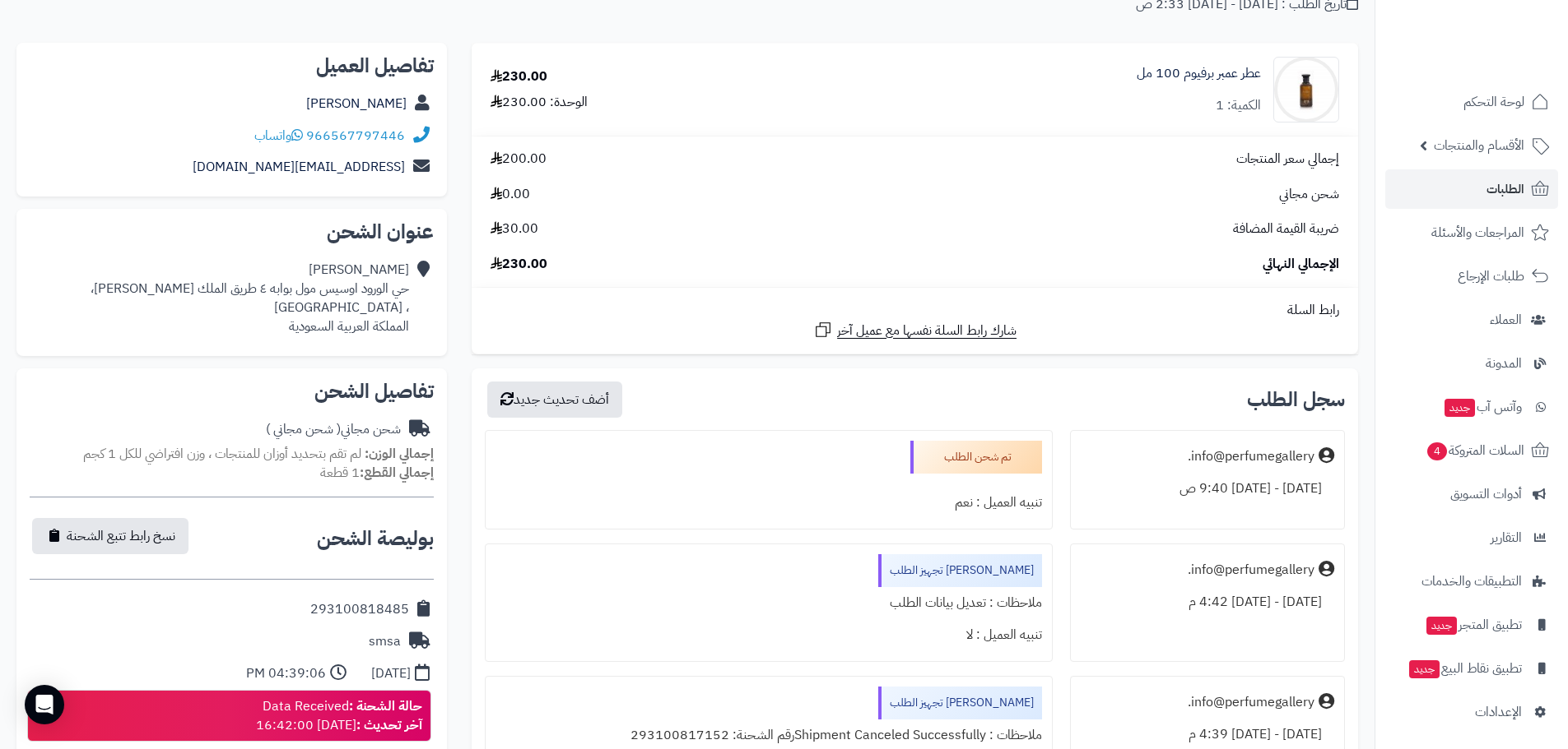
scroll to position [191, 0]
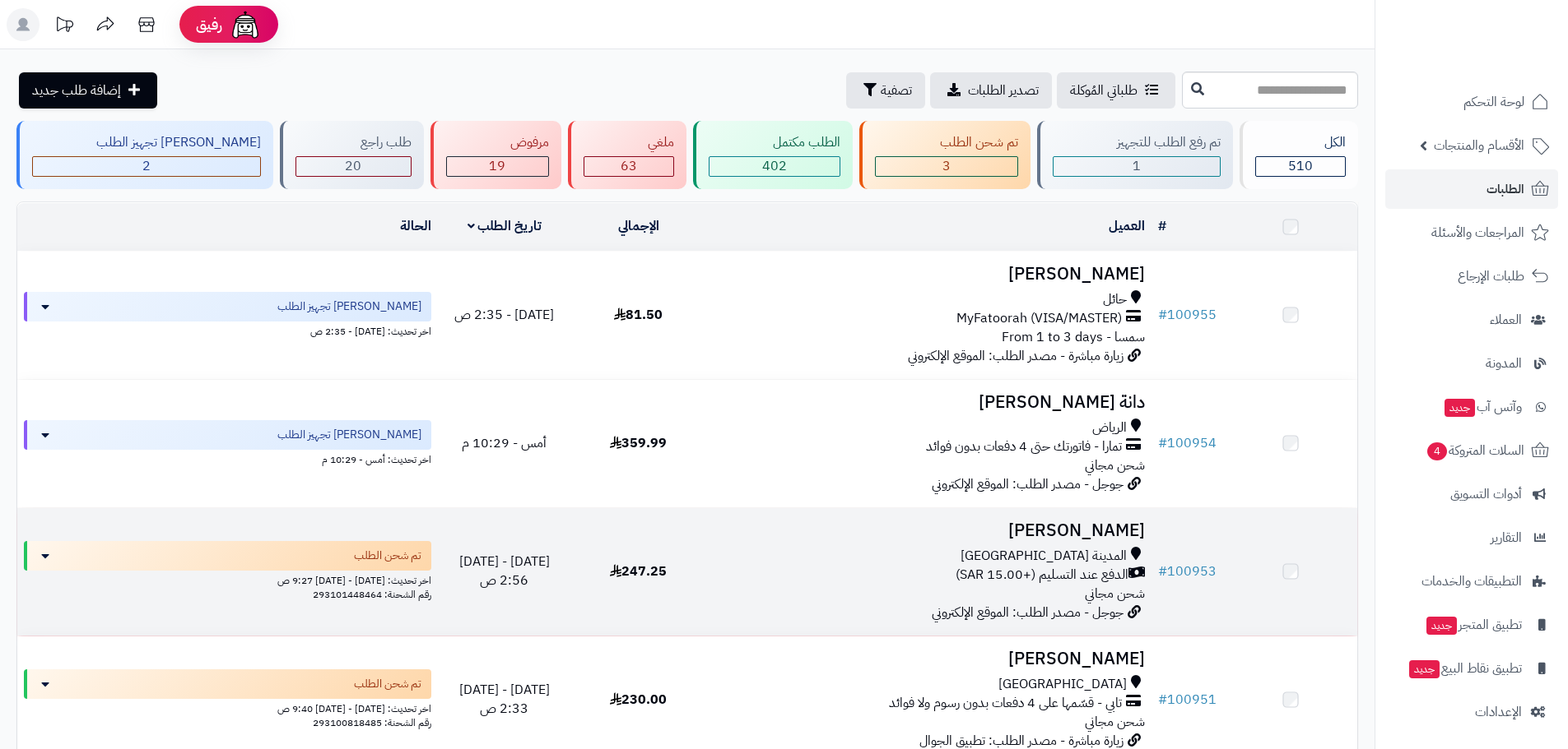
scroll to position [191, 0]
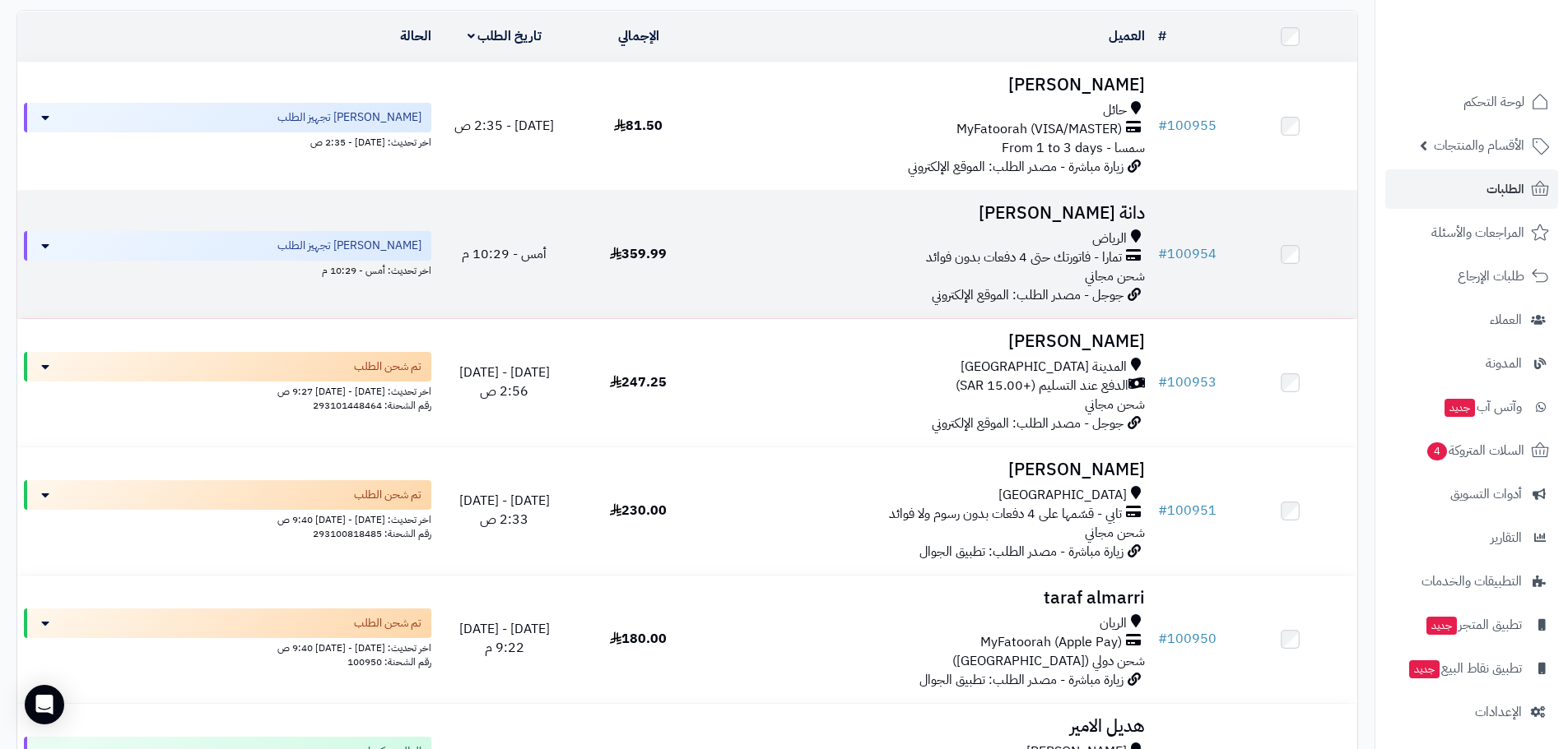
click at [1187, 240] on td "# 100954" at bounding box center [1187, 254] width 72 height 127
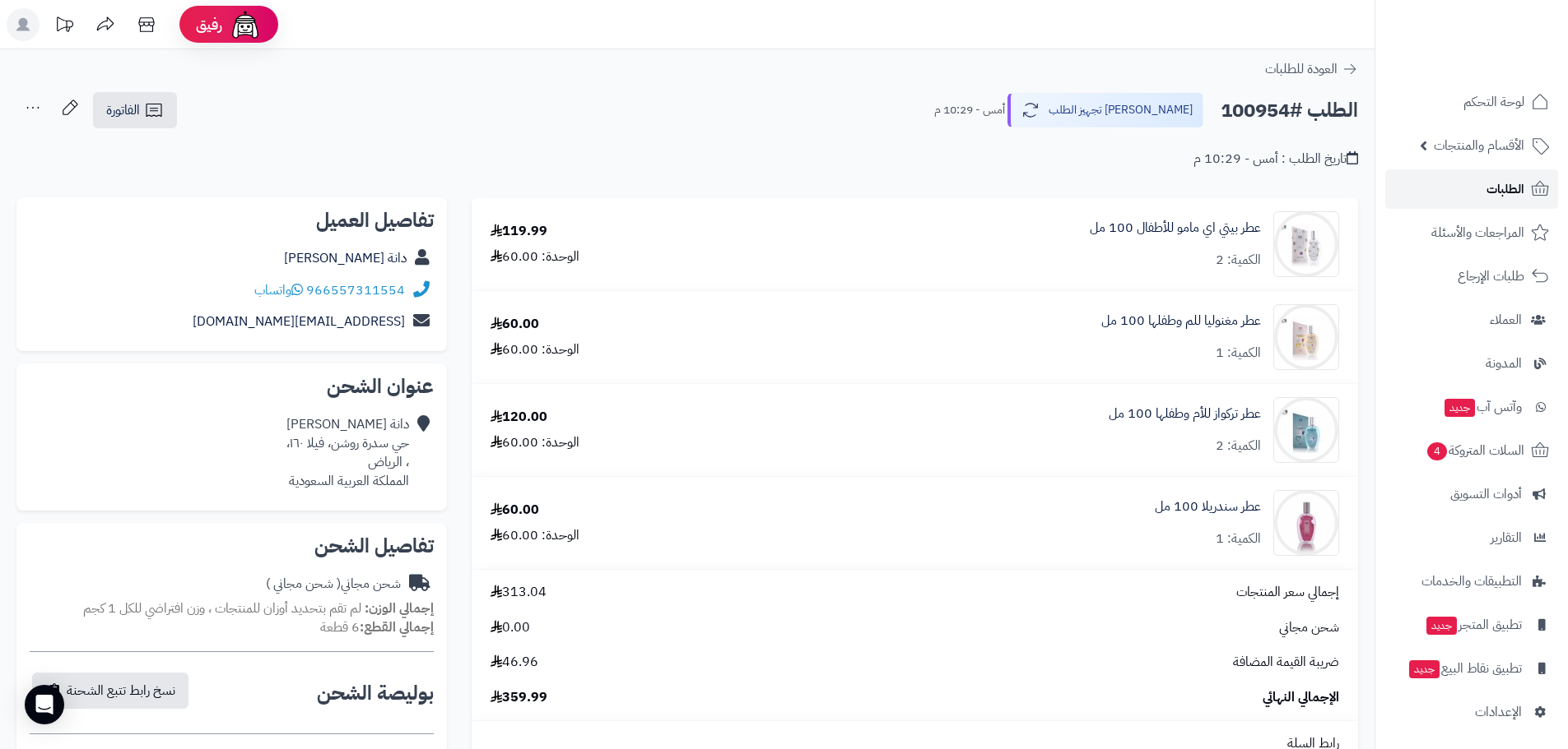
click at [1483, 194] on link "الطلبات" at bounding box center [1471, 189] width 173 height 39
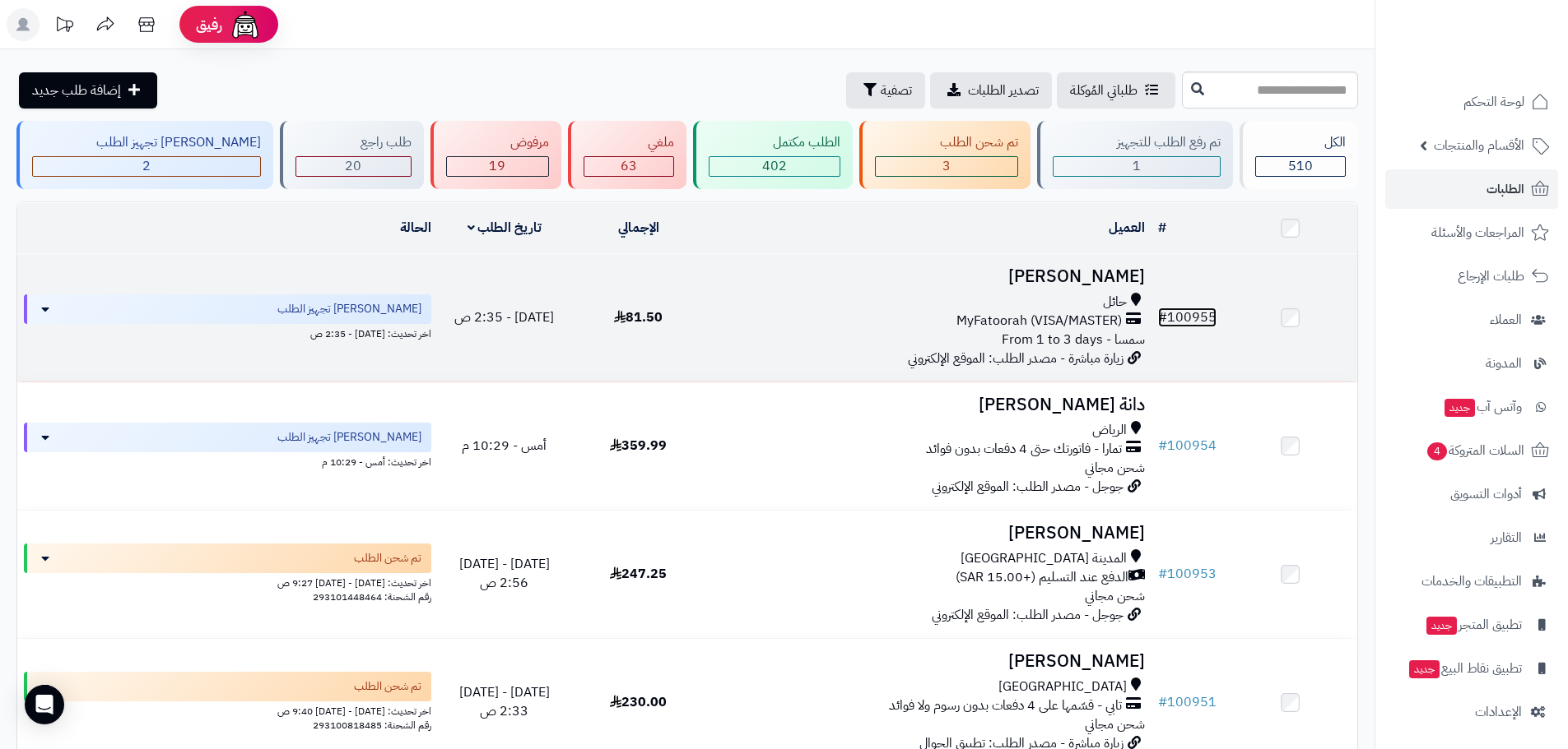
click at [1210, 313] on link "# 100955" at bounding box center [1187, 318] width 58 height 20
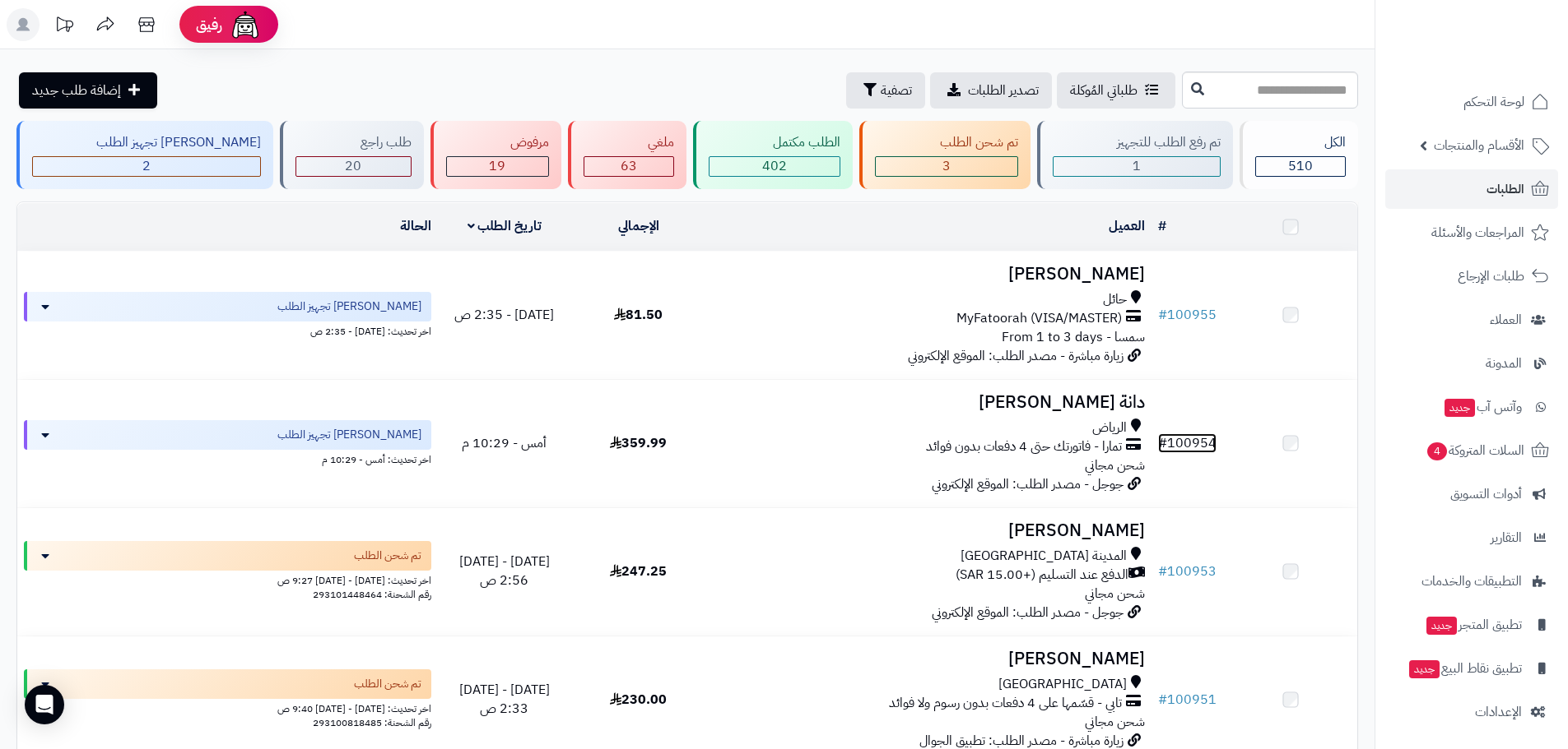
click at [1196, 442] on link "# 100954" at bounding box center [1187, 443] width 58 height 20
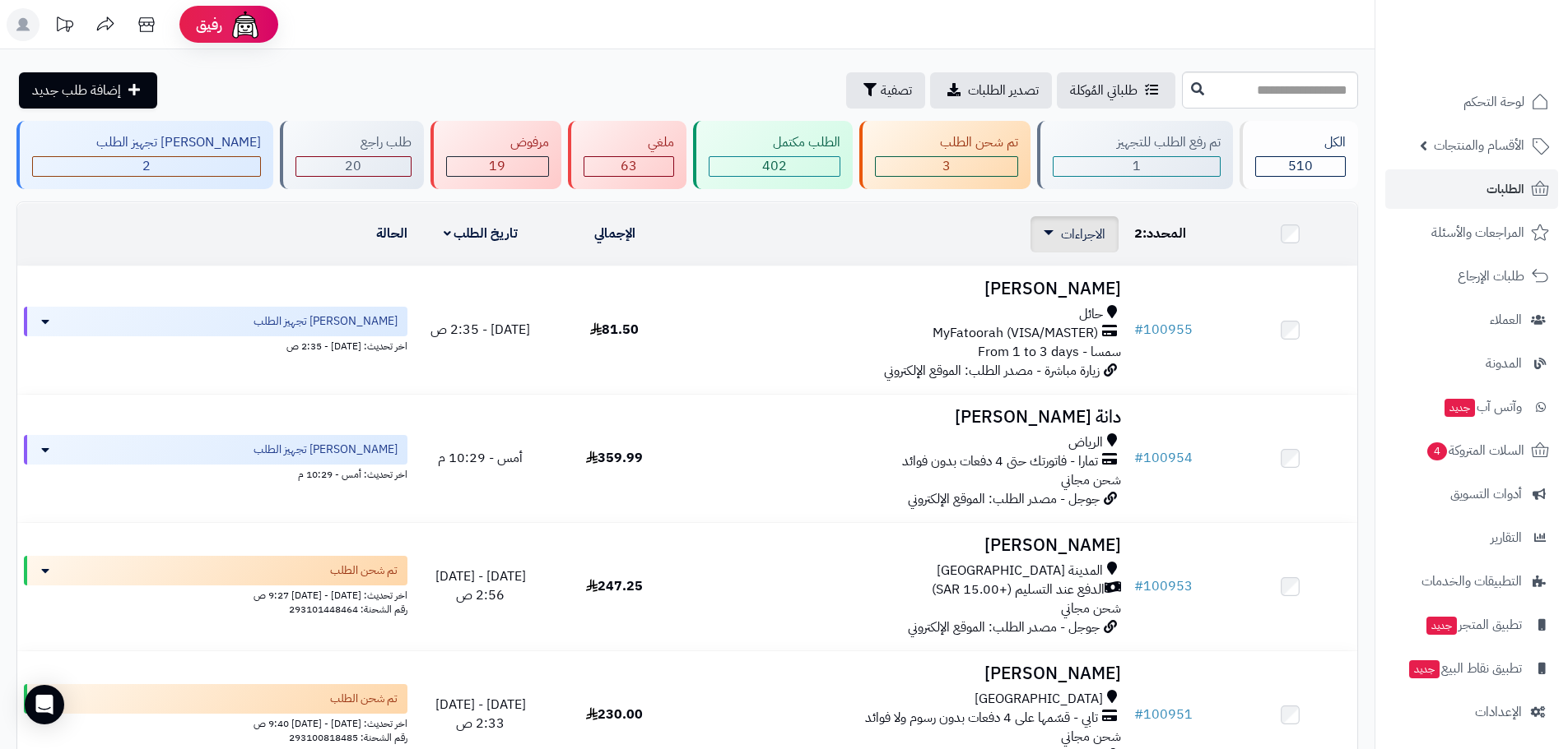
click at [1092, 228] on span "الاجراءات" at bounding box center [1083, 235] width 44 height 20
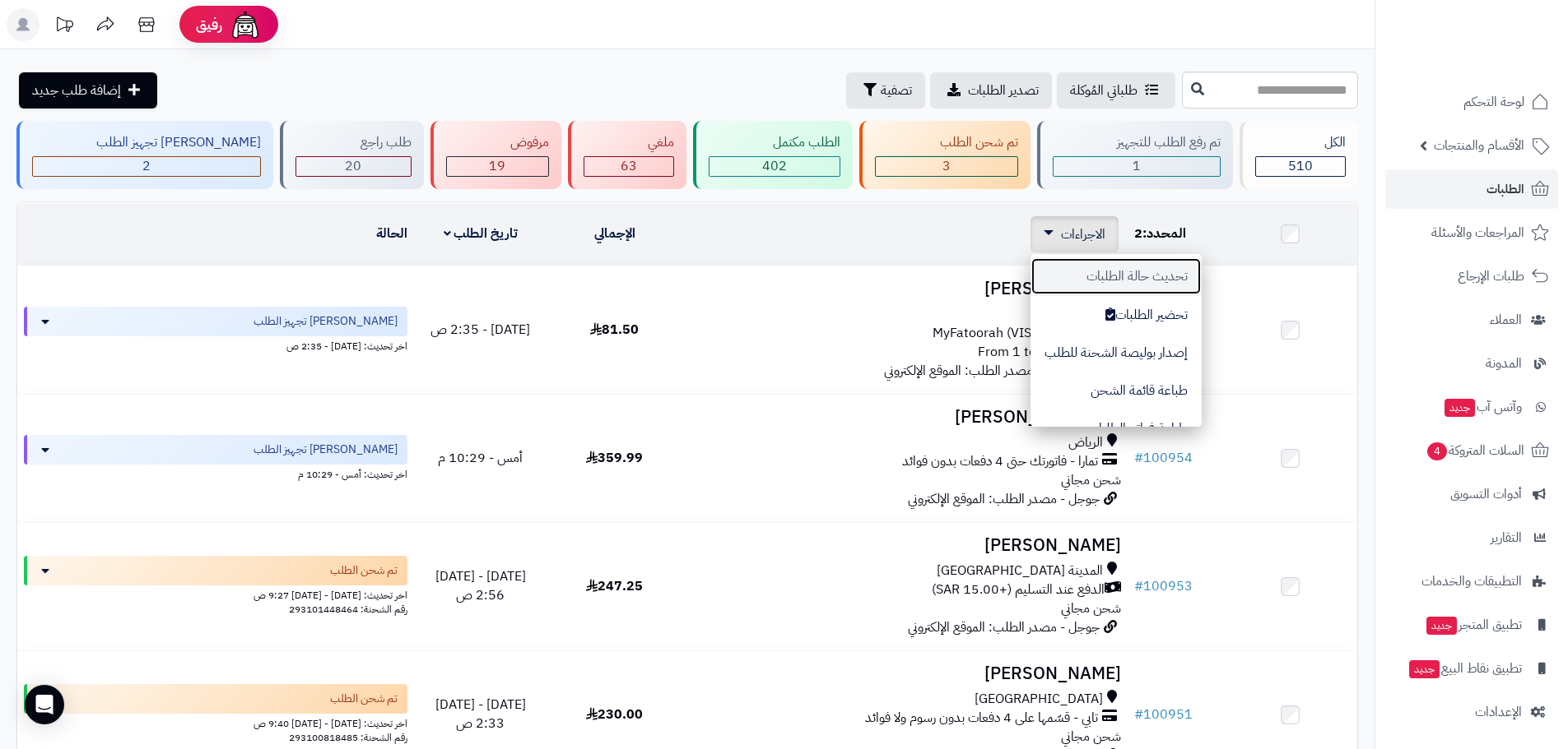
click at [1156, 287] on button "تحديث حالة الطلبات" at bounding box center [1116, 276] width 171 height 37
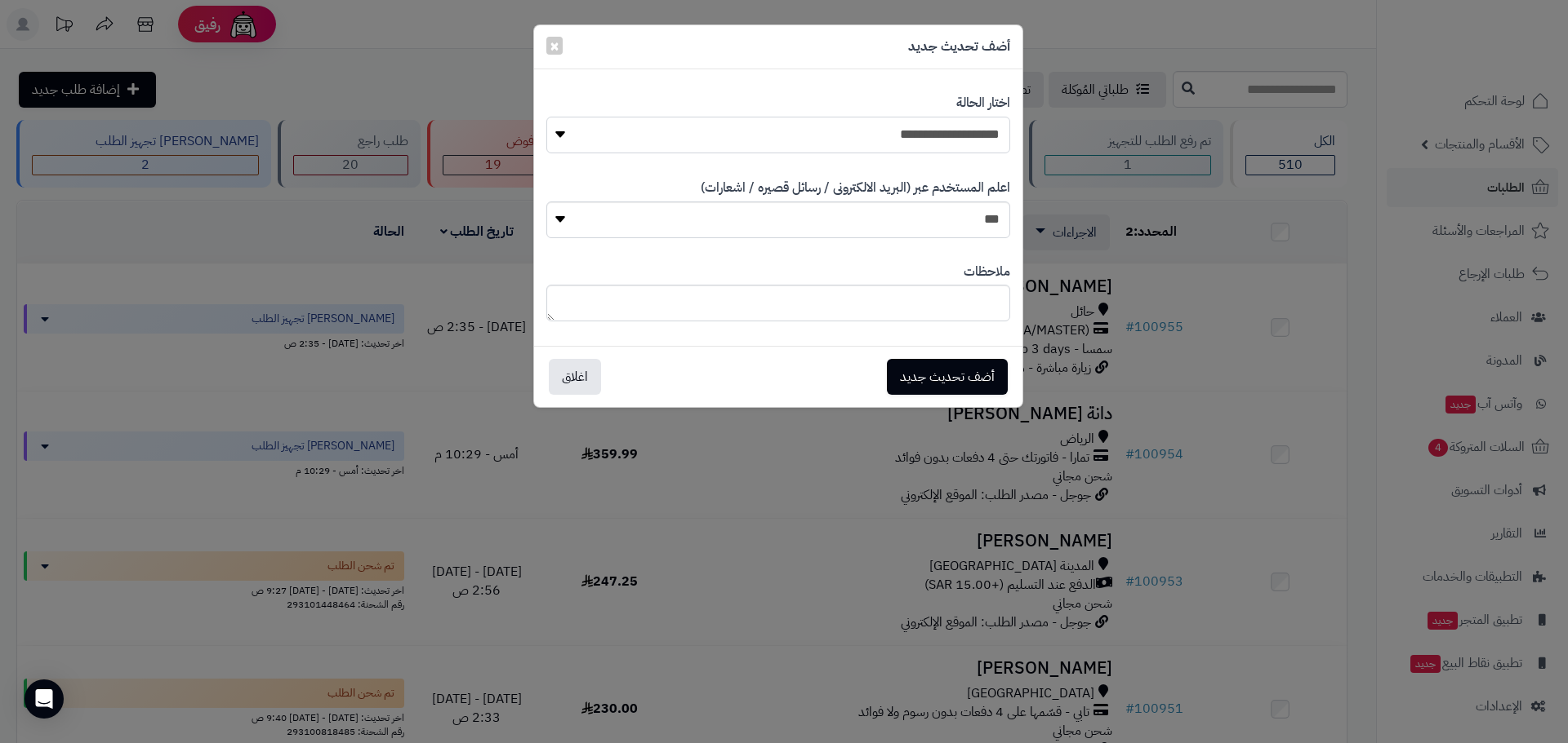
click at [935, 139] on select "**********" at bounding box center [779, 135] width 464 height 37
select select "*"
click at [546, 116] on select "**********" at bounding box center [779, 135] width 464 height 37
click at [945, 380] on button "أضف تحديث جديد" at bounding box center [946, 376] width 120 height 36
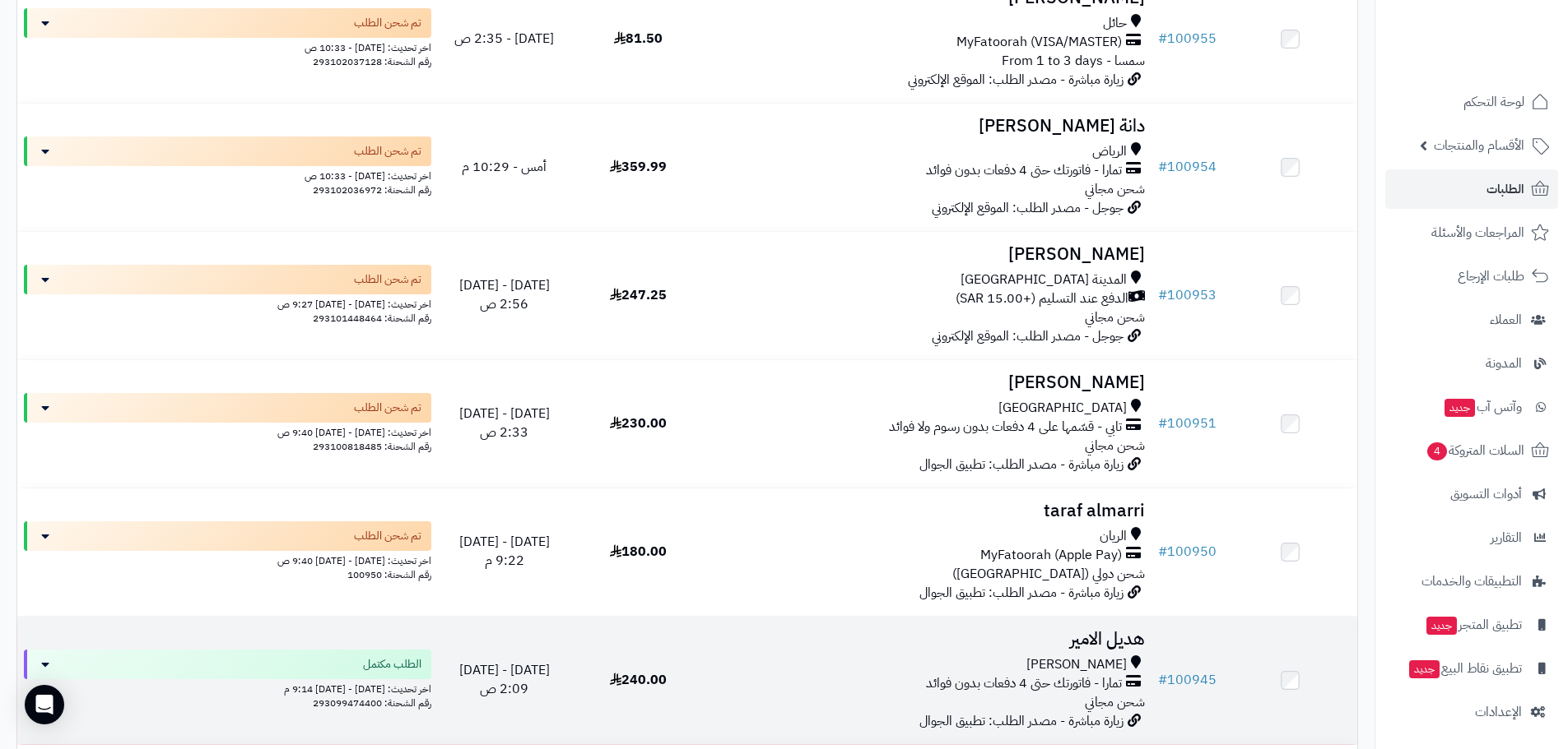
scroll to position [384, 0]
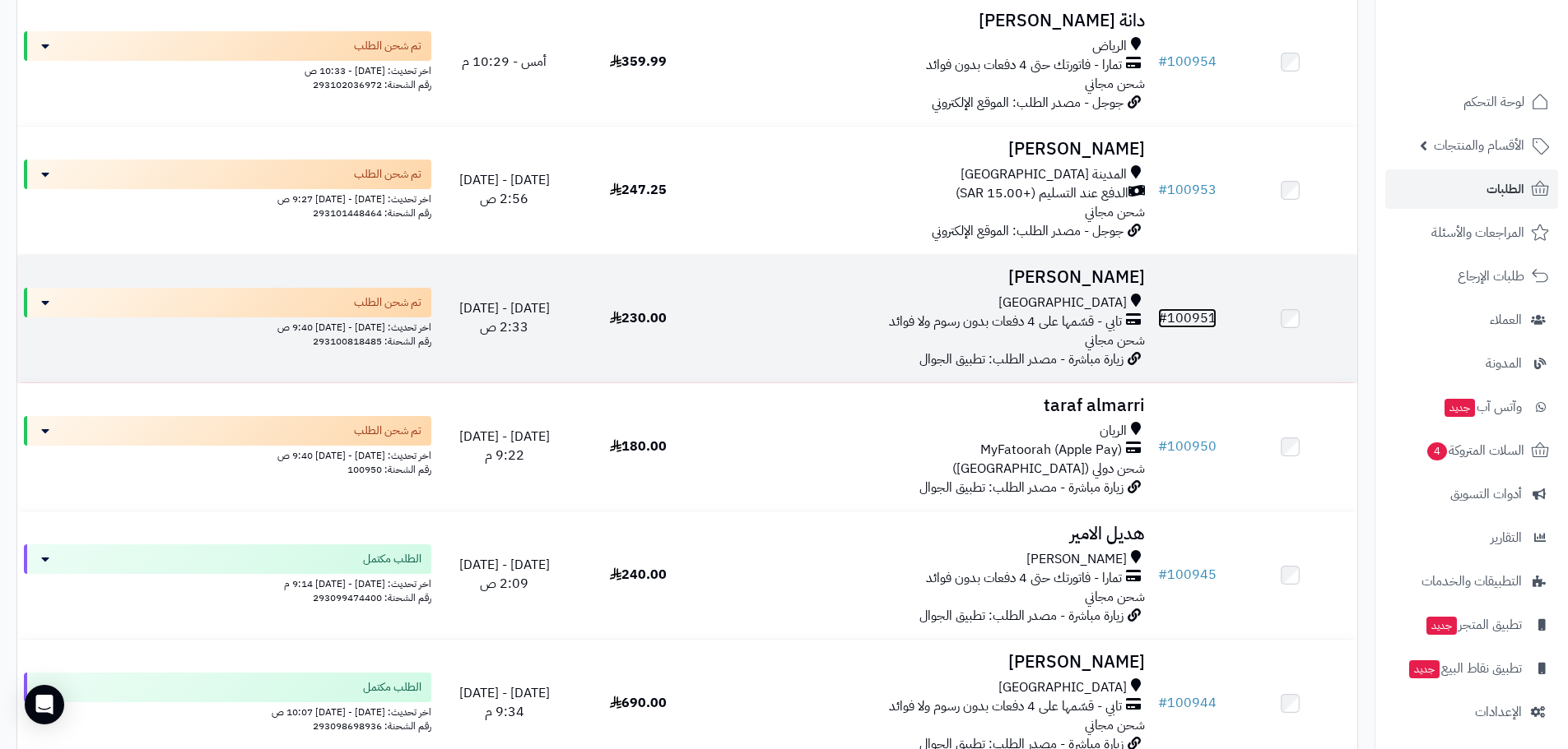
click at [1185, 314] on link "# 100951" at bounding box center [1187, 319] width 58 height 20
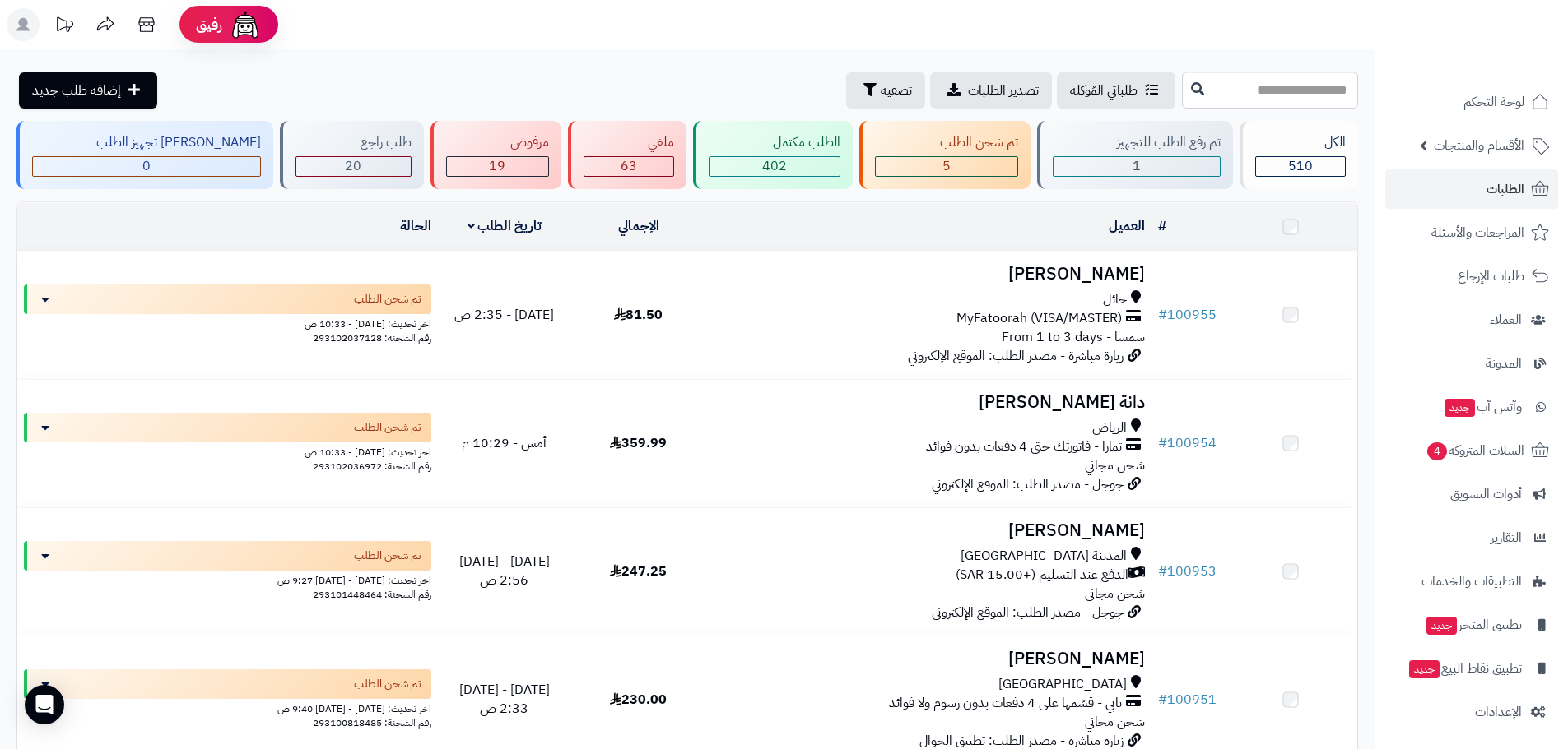
scroll to position [576, 0]
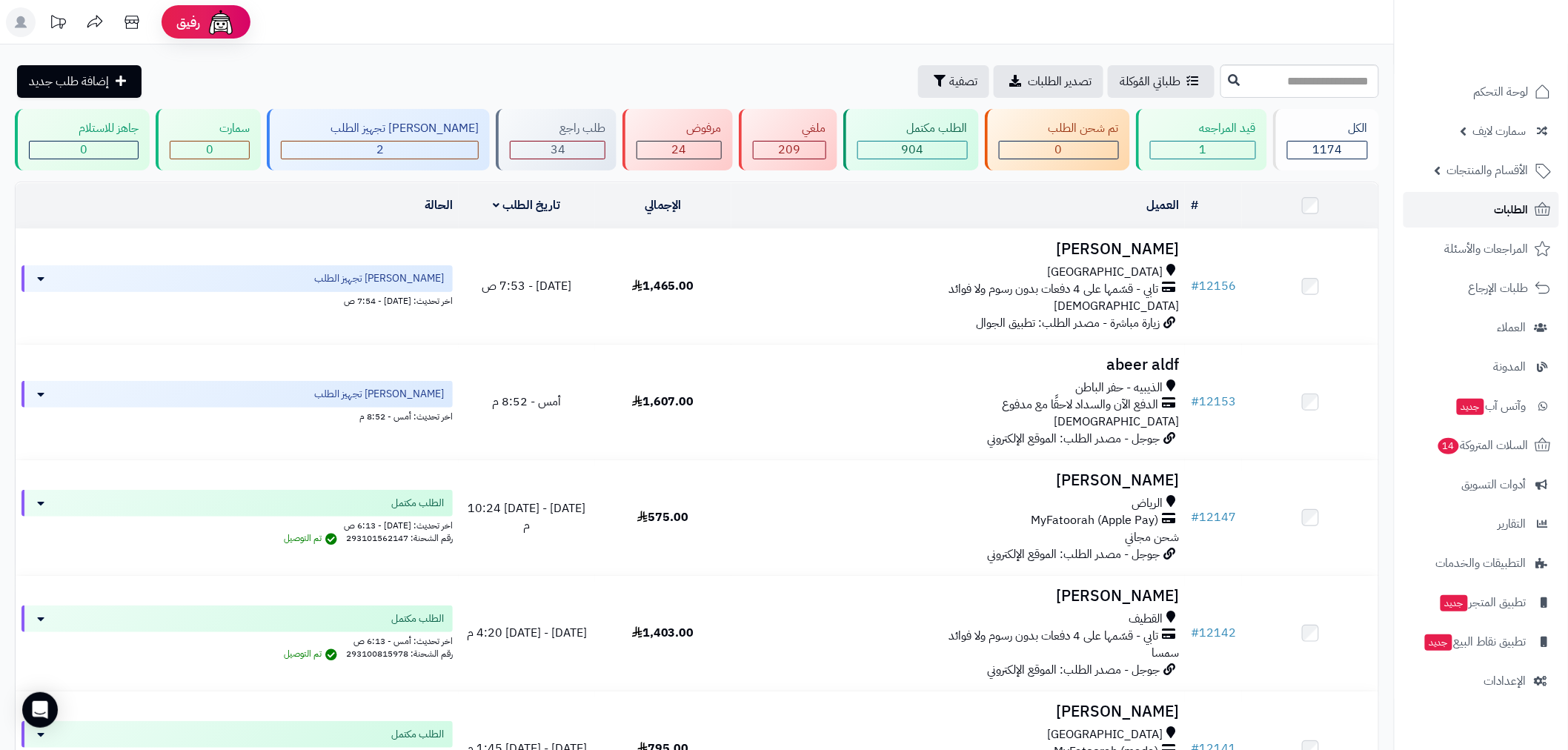
click at [1475, 196] on link "الطلبات" at bounding box center [1481, 210] width 156 height 36
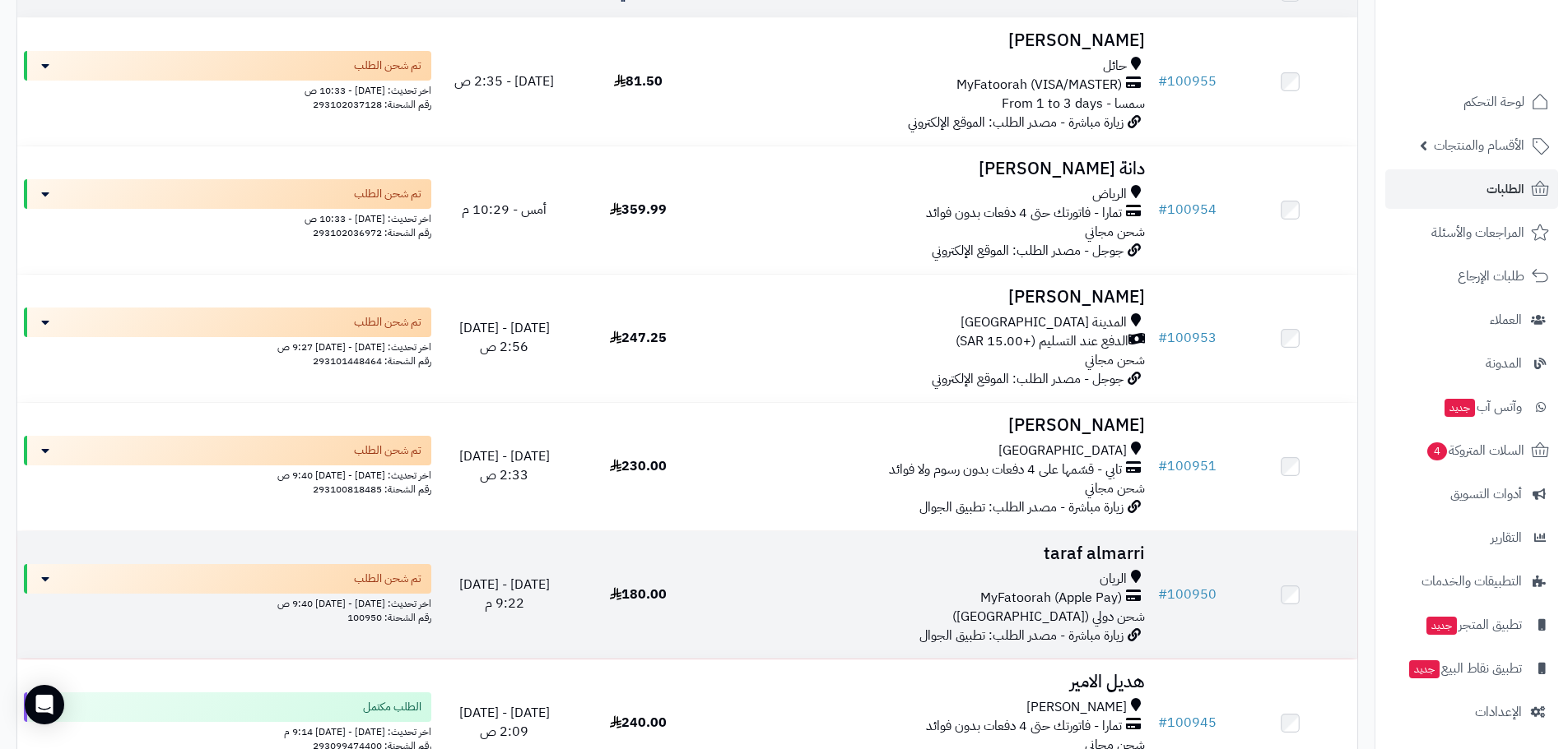
scroll to position [384, 0]
